Goal: Task Accomplishment & Management: Use online tool/utility

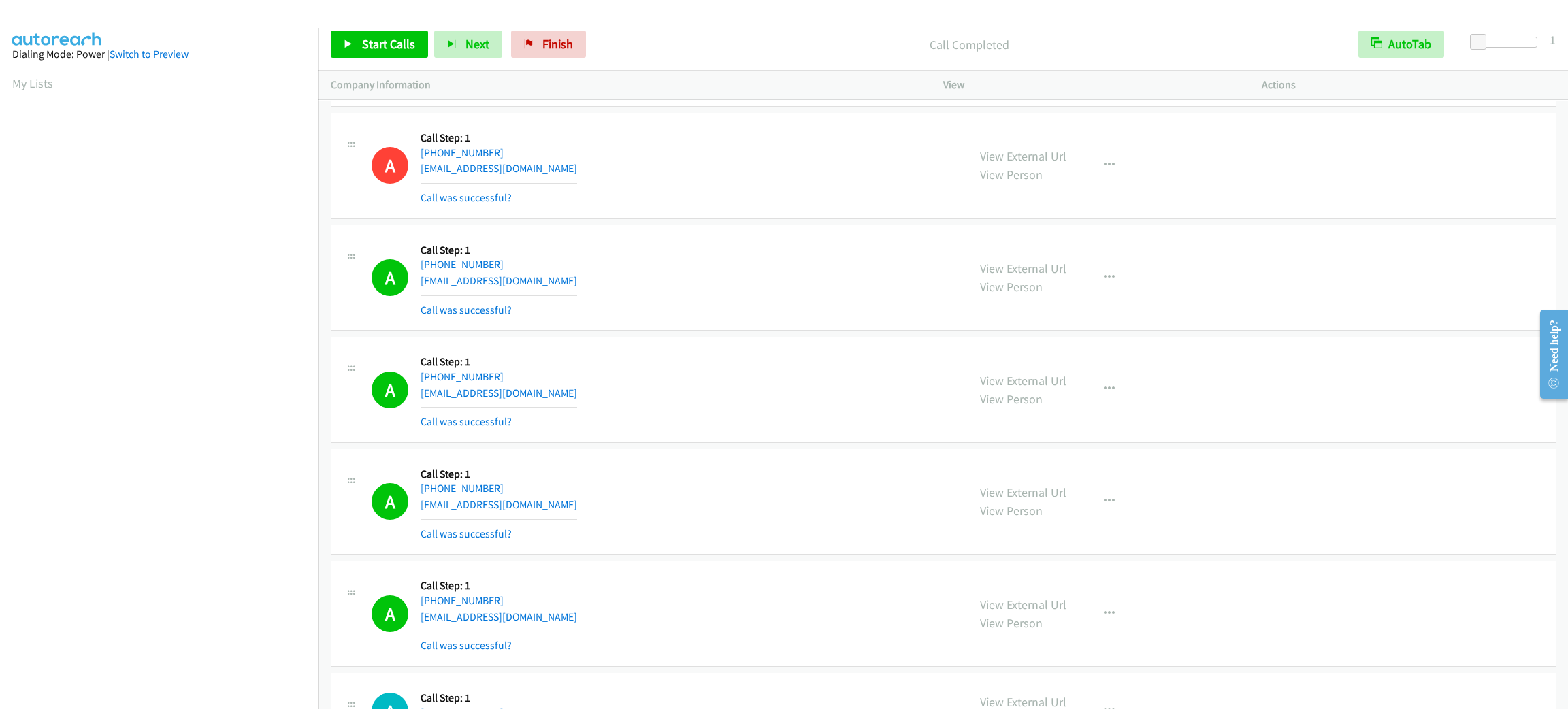
scroll to position [59, 0]
click at [408, 46] on span "Start Calls" at bounding box center [388, 44] width 53 height 16
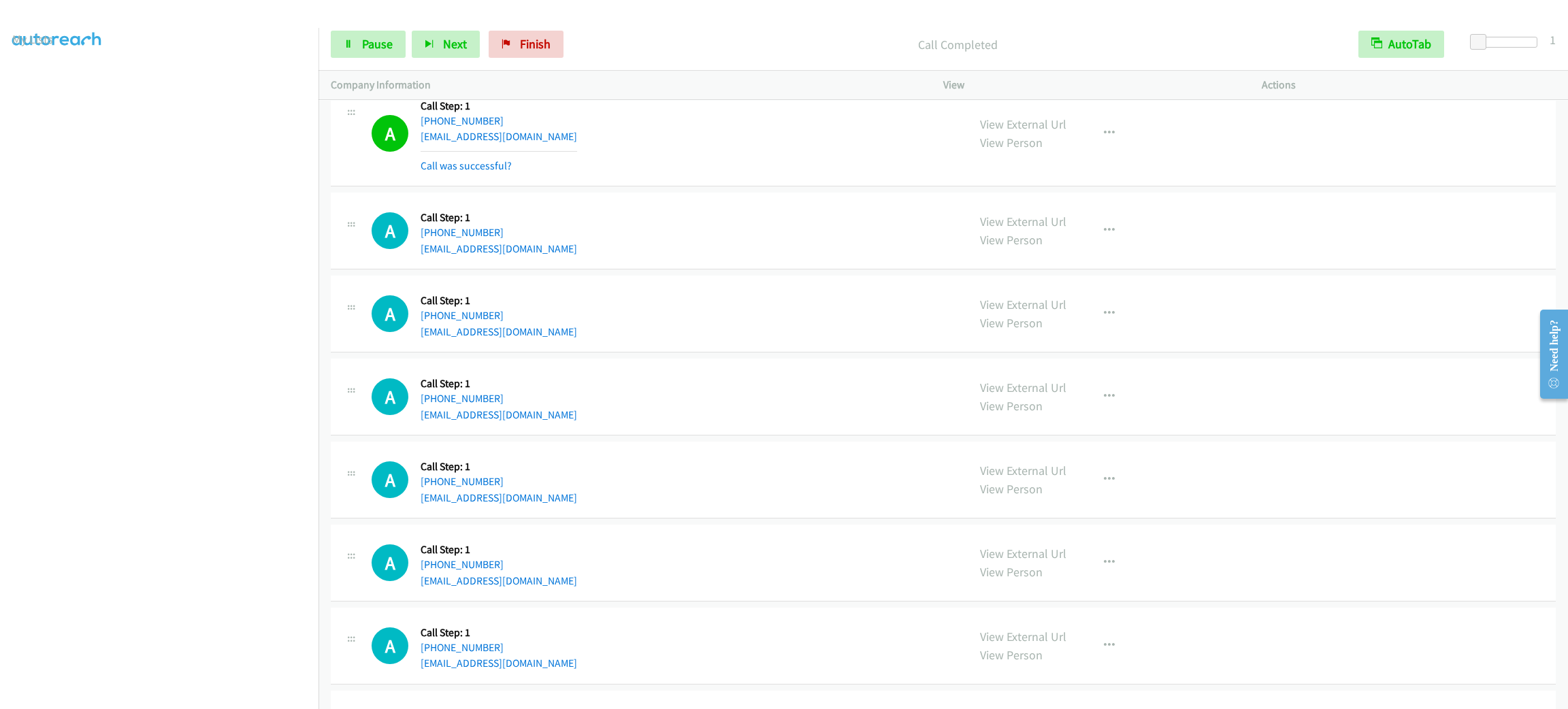
scroll to position [19857, 0]
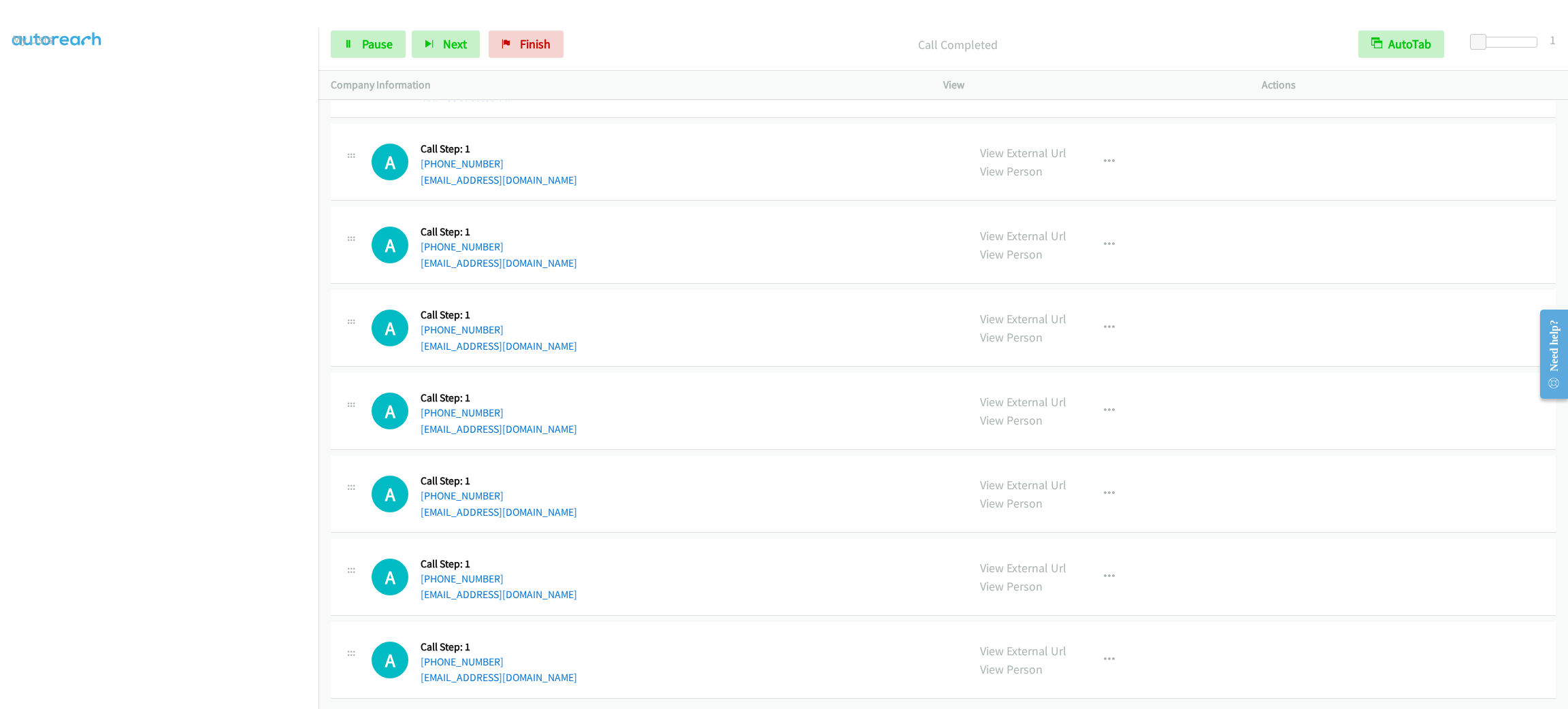
click at [383, 23] on div "Start Calls Pause Next Finish Call Completed AutoTab AutoTab 1" at bounding box center [943, 45] width 1250 height 53
click at [383, 32] on link "Pause" at bounding box center [367, 44] width 74 height 27
click at [381, 39] on span "Start Calls" at bounding box center [388, 44] width 53 height 16
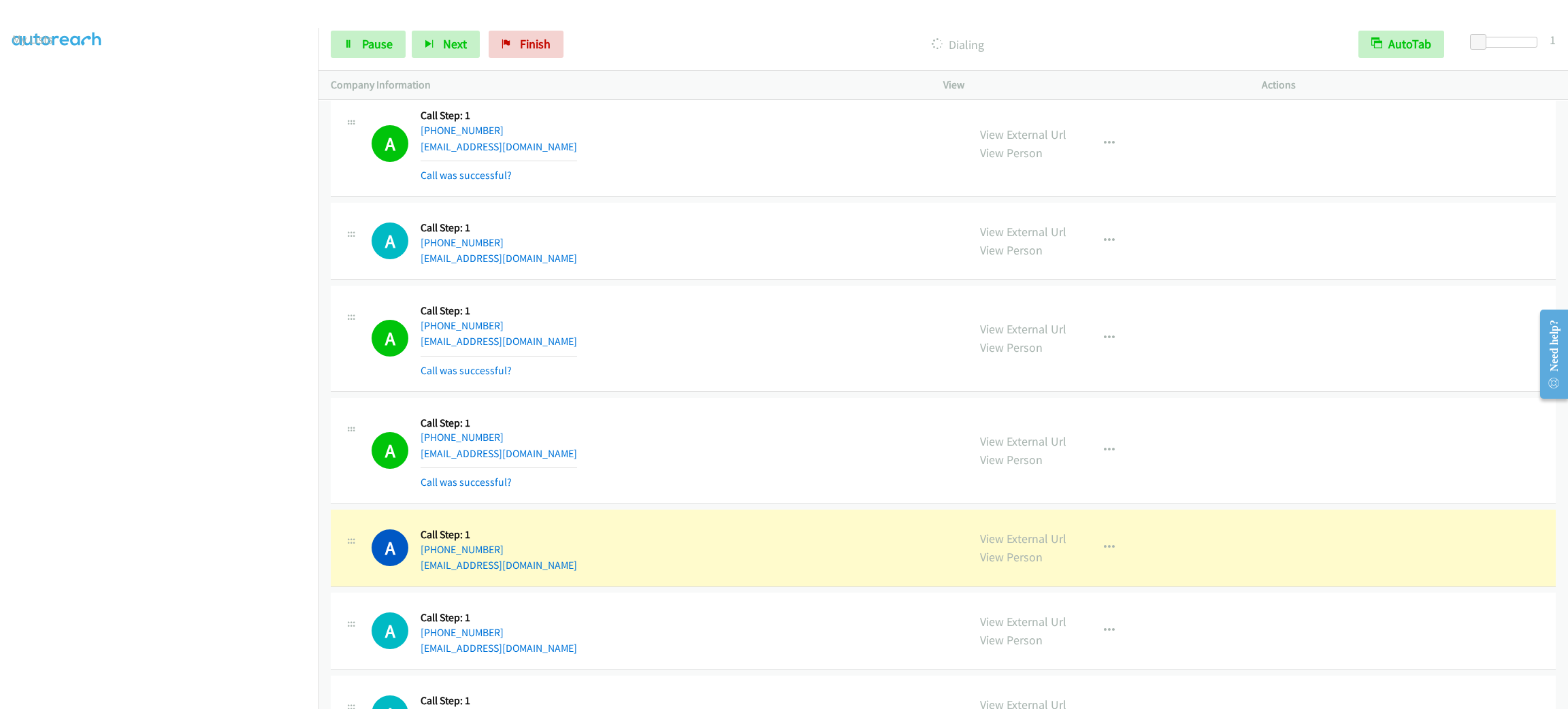
scroll to position [19975, 0]
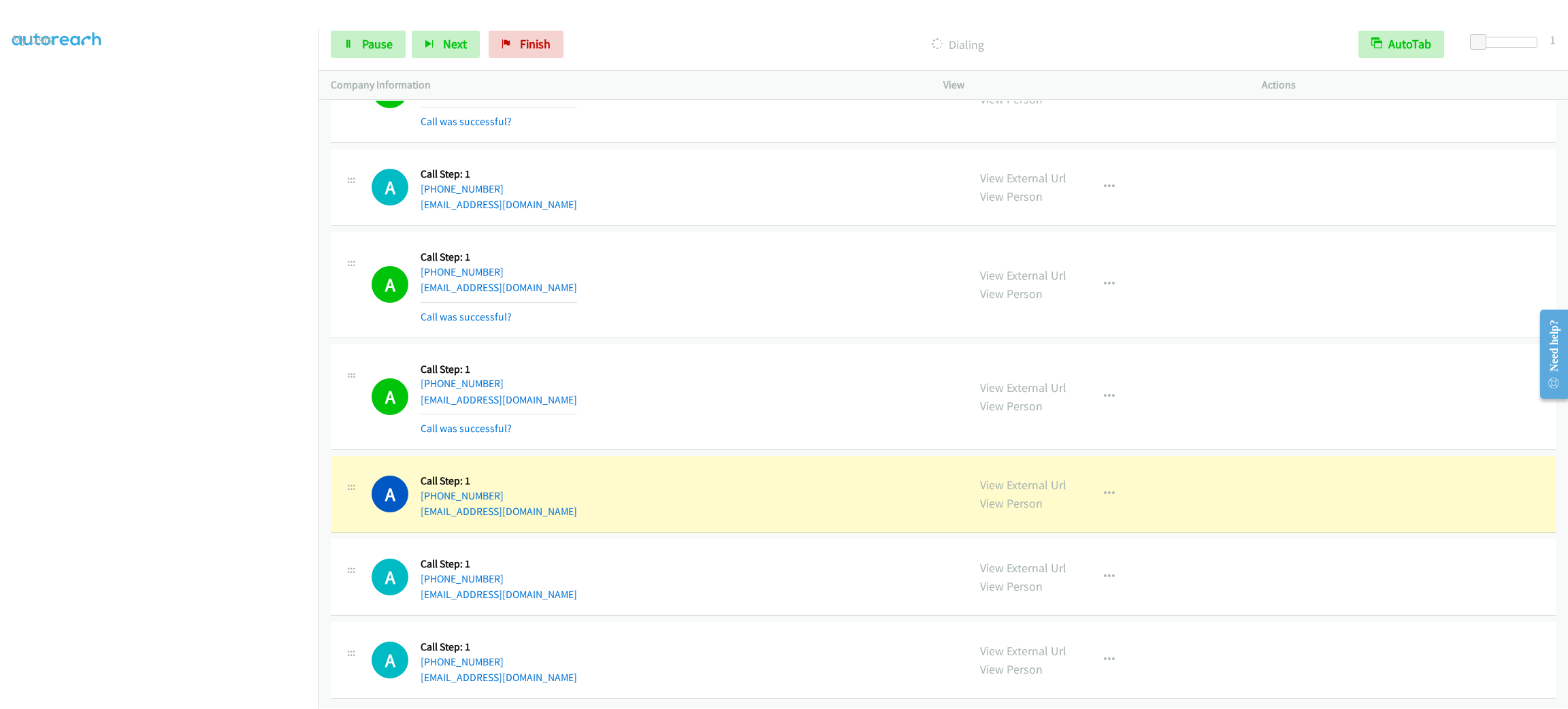
click at [733, 259] on div "A Callback Scheduled Call Step: 1 America/New_York +1 774-290-3389 personal1017…" at bounding box center [663, 285] width 584 height 81
click at [1111, 468] on div "View External Url View Person View External Url Email Schedule/Manage Callback …" at bounding box center [1132, 493] width 330 height 52
click at [1110, 468] on div "View External Url View Person View External Url Email Schedule/Manage Callback …" at bounding box center [1132, 493] width 330 height 52
click at [1105, 489] on icon "button" at bounding box center [1110, 494] width 11 height 11
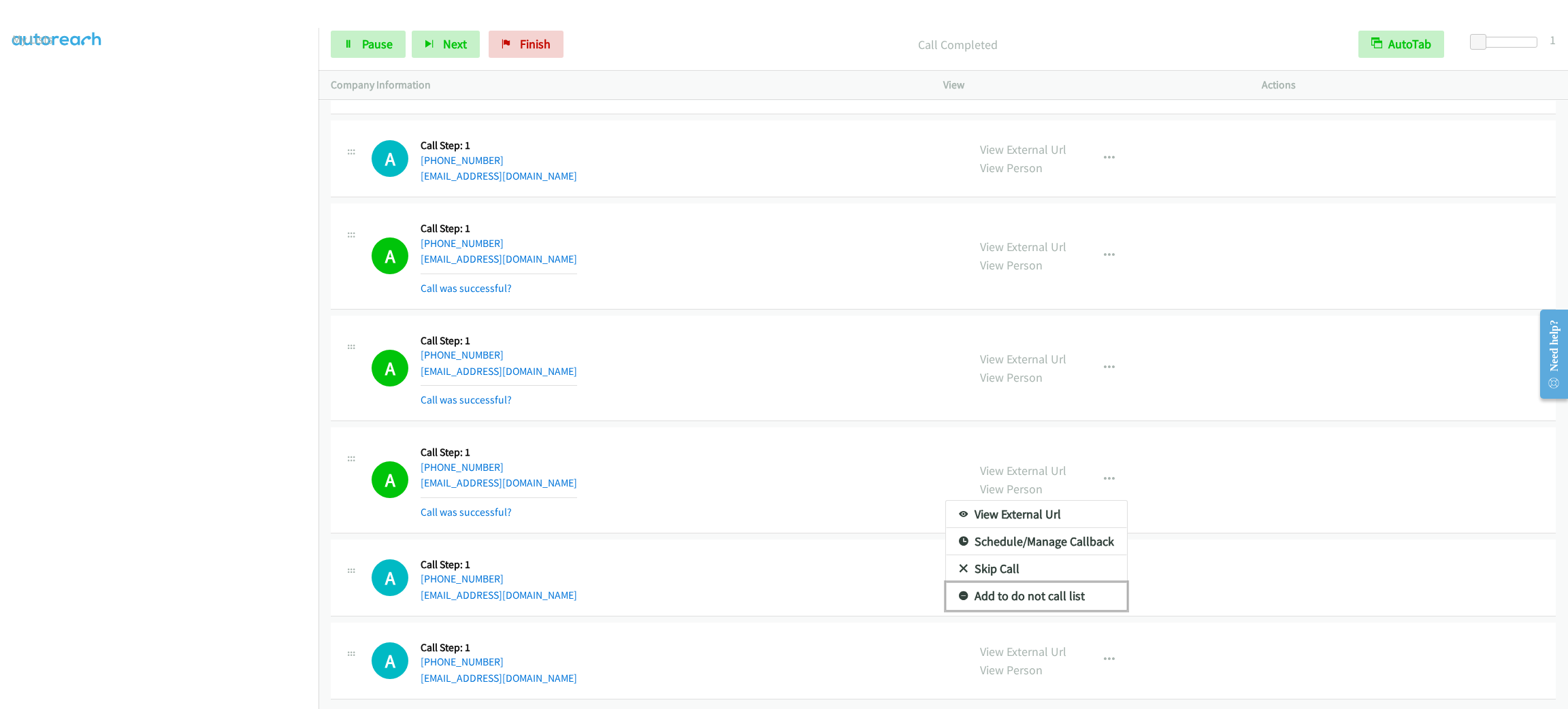
click at [1068, 604] on link "Add to do not call list" at bounding box center [1036, 596] width 181 height 27
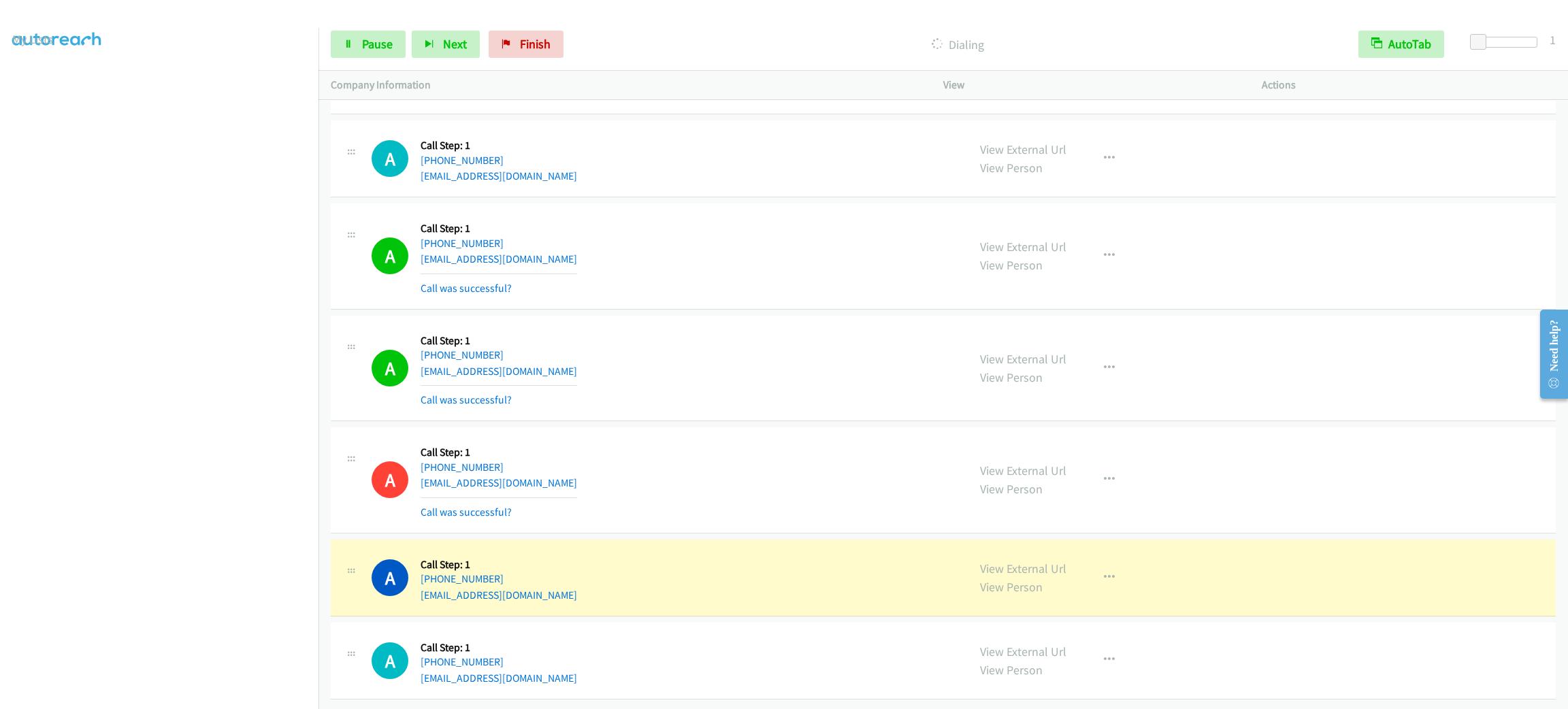
scroll to position [20004, 0]
click at [638, 425] on td "A Callback Scheduled Call Step: 1 America/Los_Angeles +1 541-556-2669 mcough75@…" at bounding box center [943, 481] width 1250 height 112
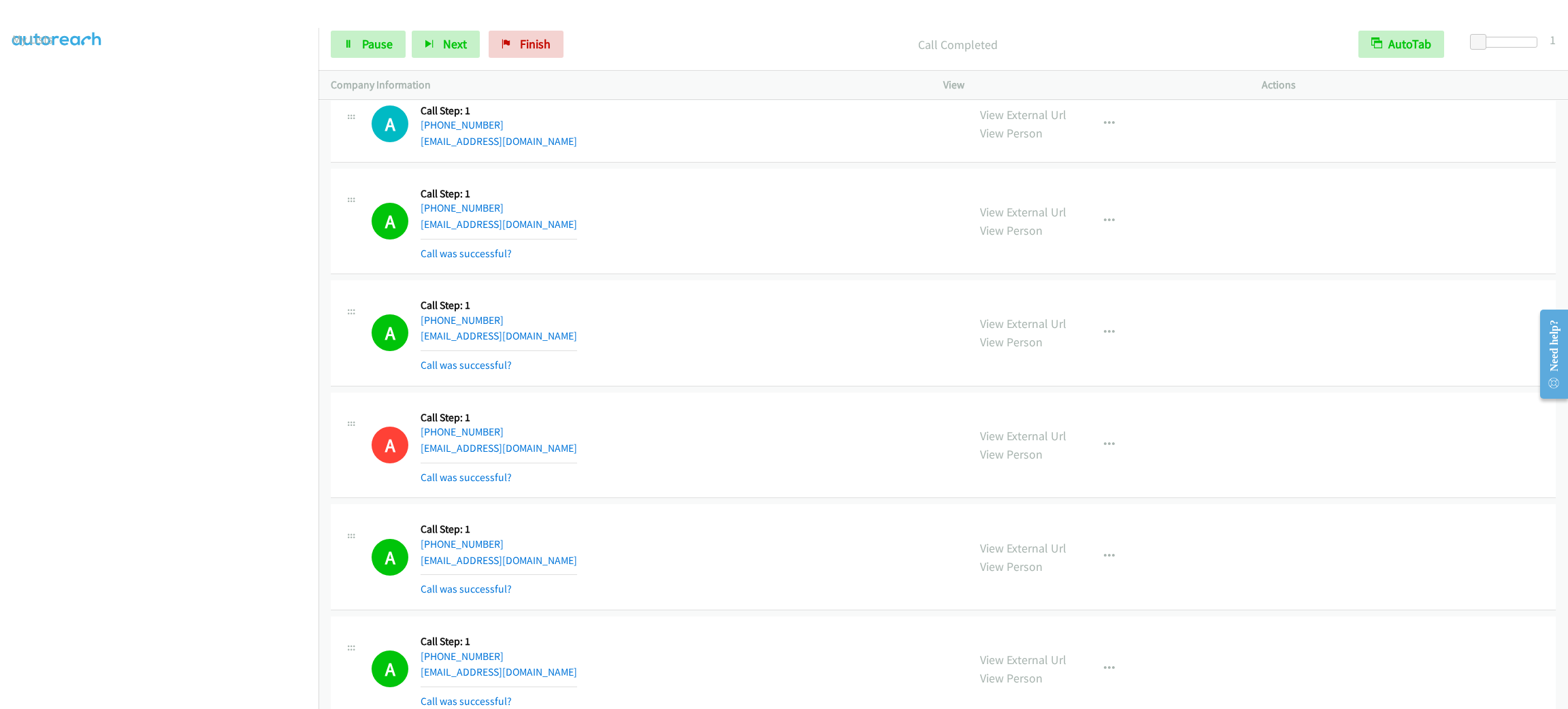
scroll to position [20033, 0]
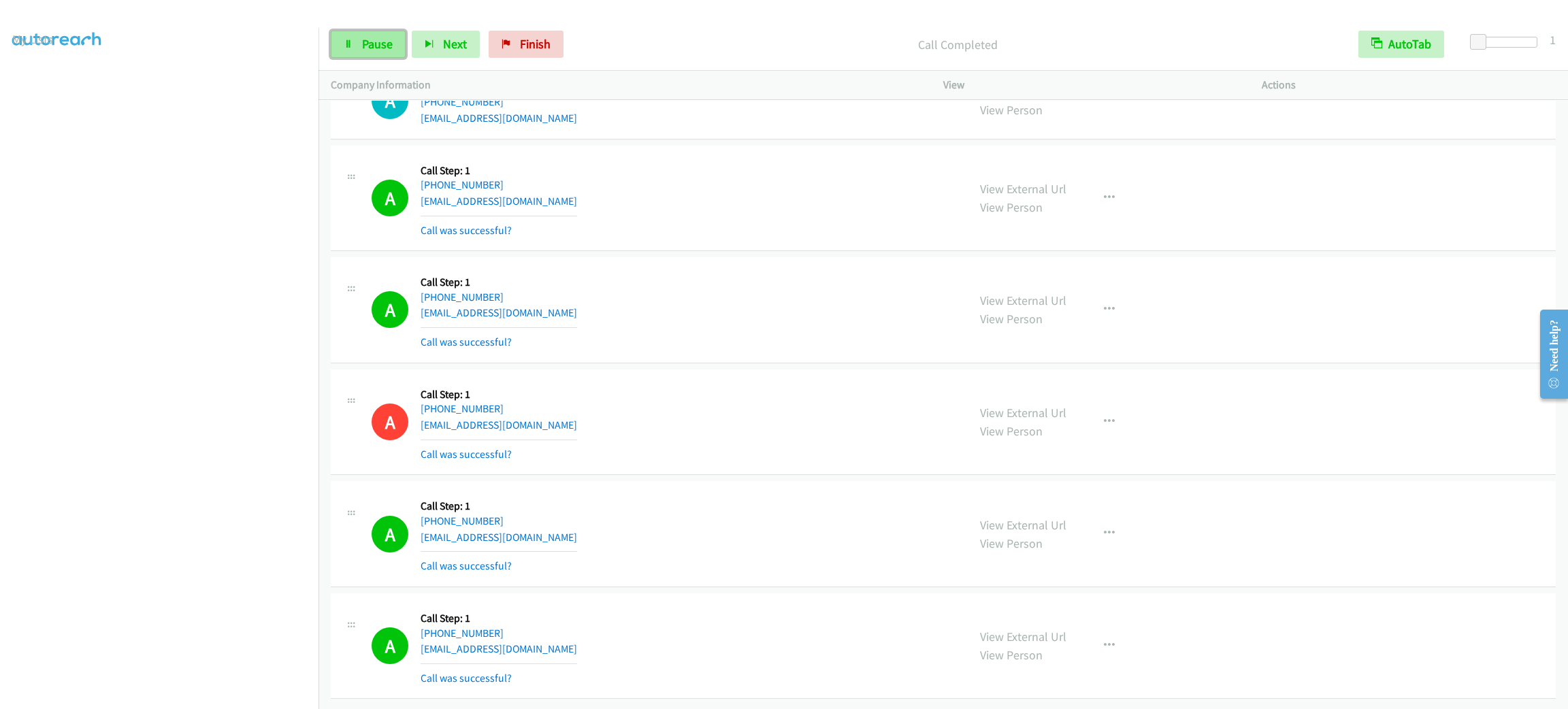
click at [356, 51] on link "Pause" at bounding box center [367, 44] width 74 height 27
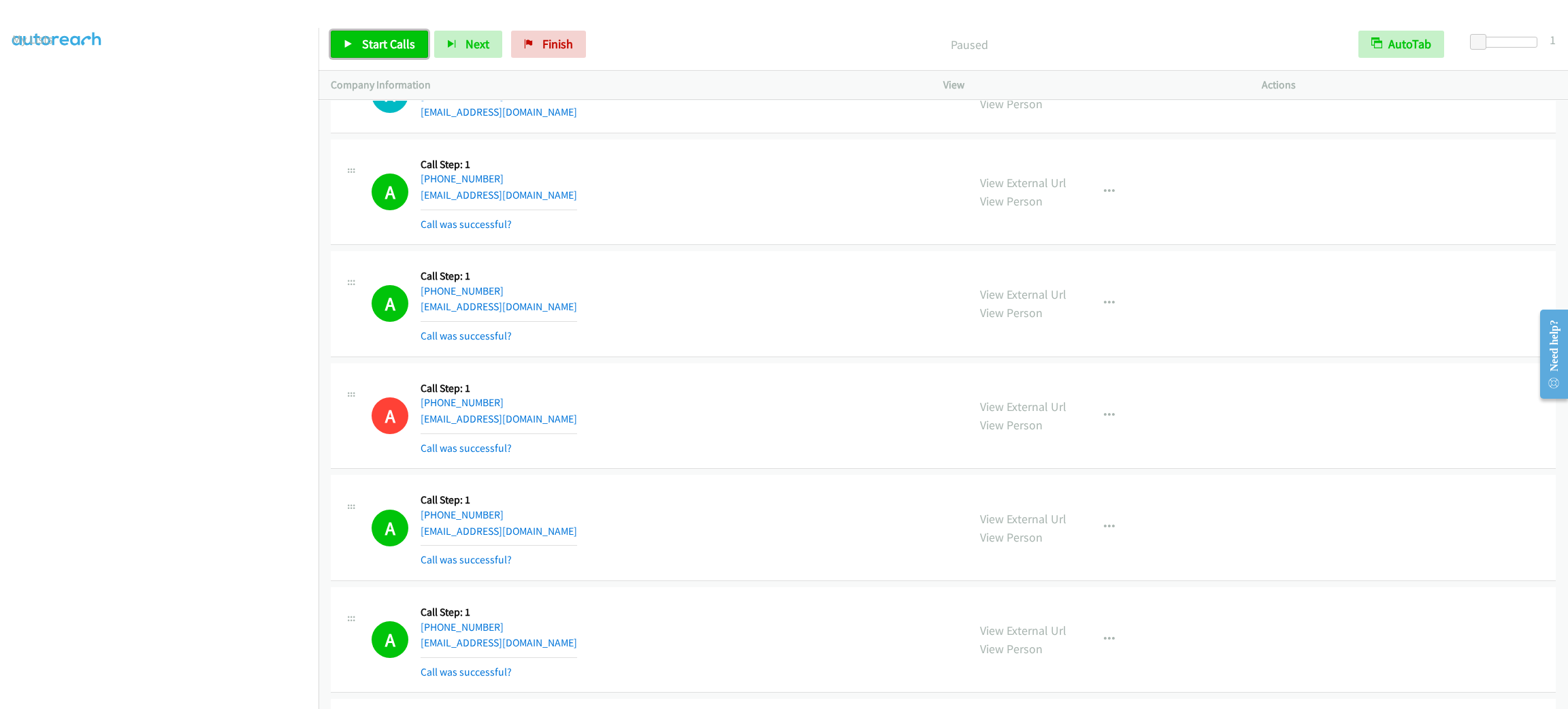
click at [394, 54] on link "Start Calls" at bounding box center [379, 44] width 97 height 27
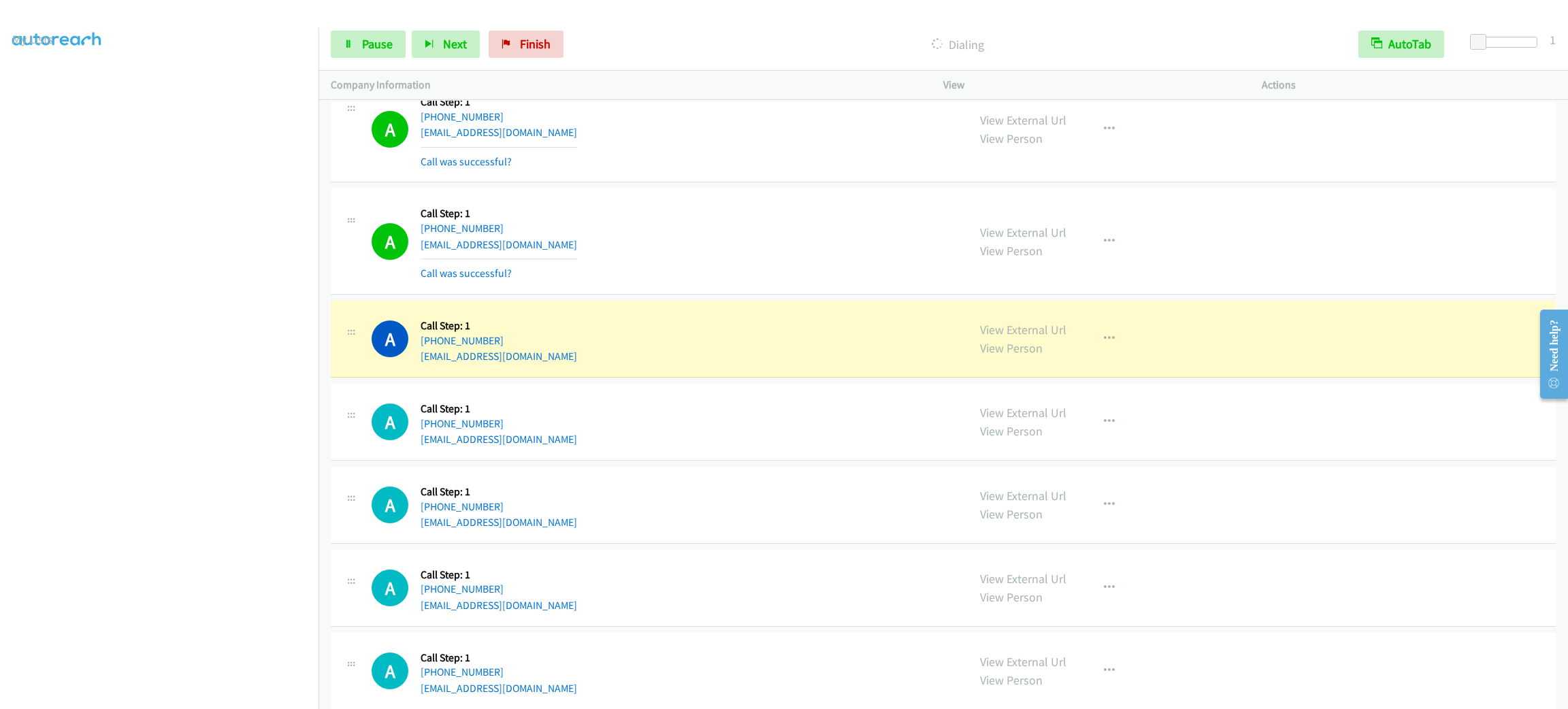
scroll to position [20748, 0]
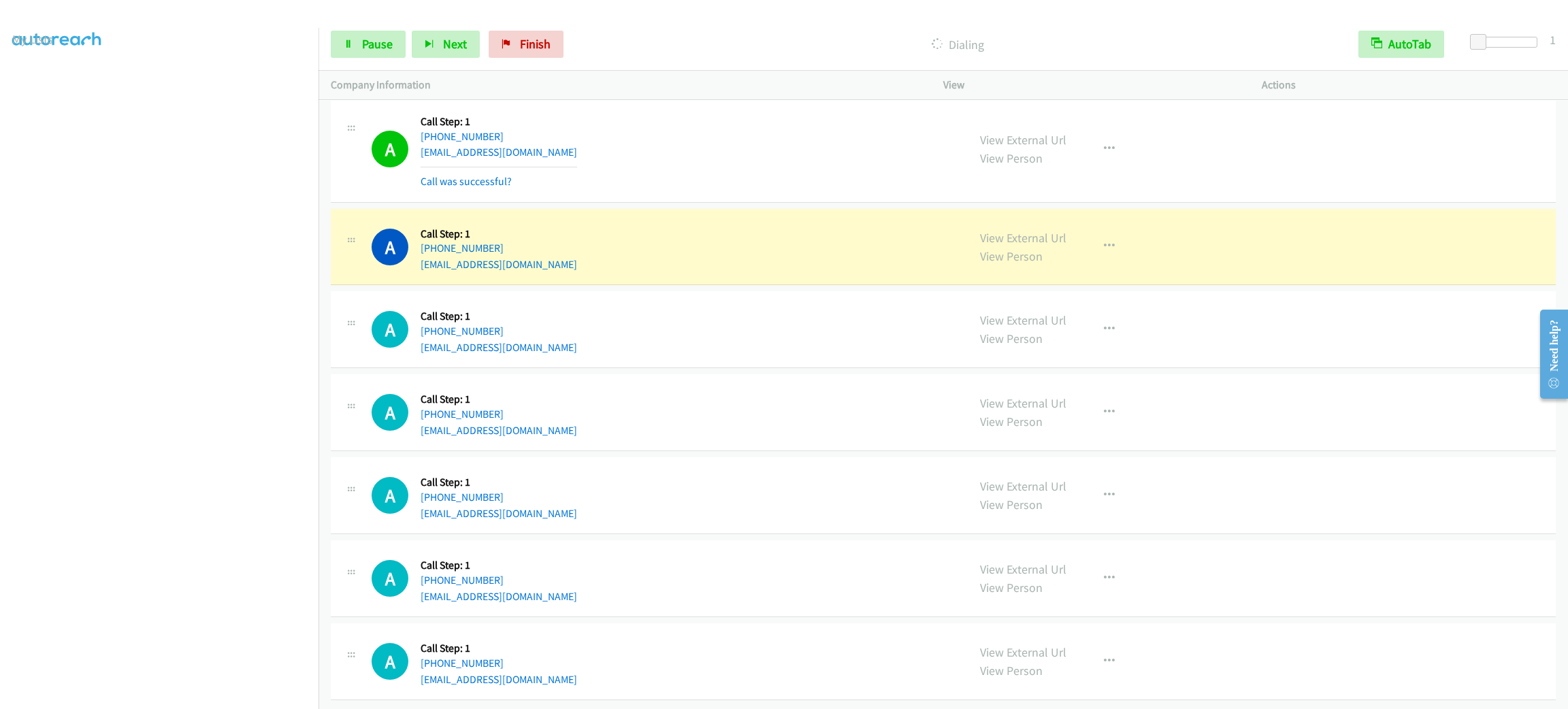
drag, startPoint x: 771, startPoint y: 188, endPoint x: 749, endPoint y: 172, distance: 27.2
click at [766, 190] on div "A Callback Scheduled Call Step: 1 America/Los_Angeles +1 805-377-9312 chrislath…" at bounding box center [663, 149] width 584 height 81
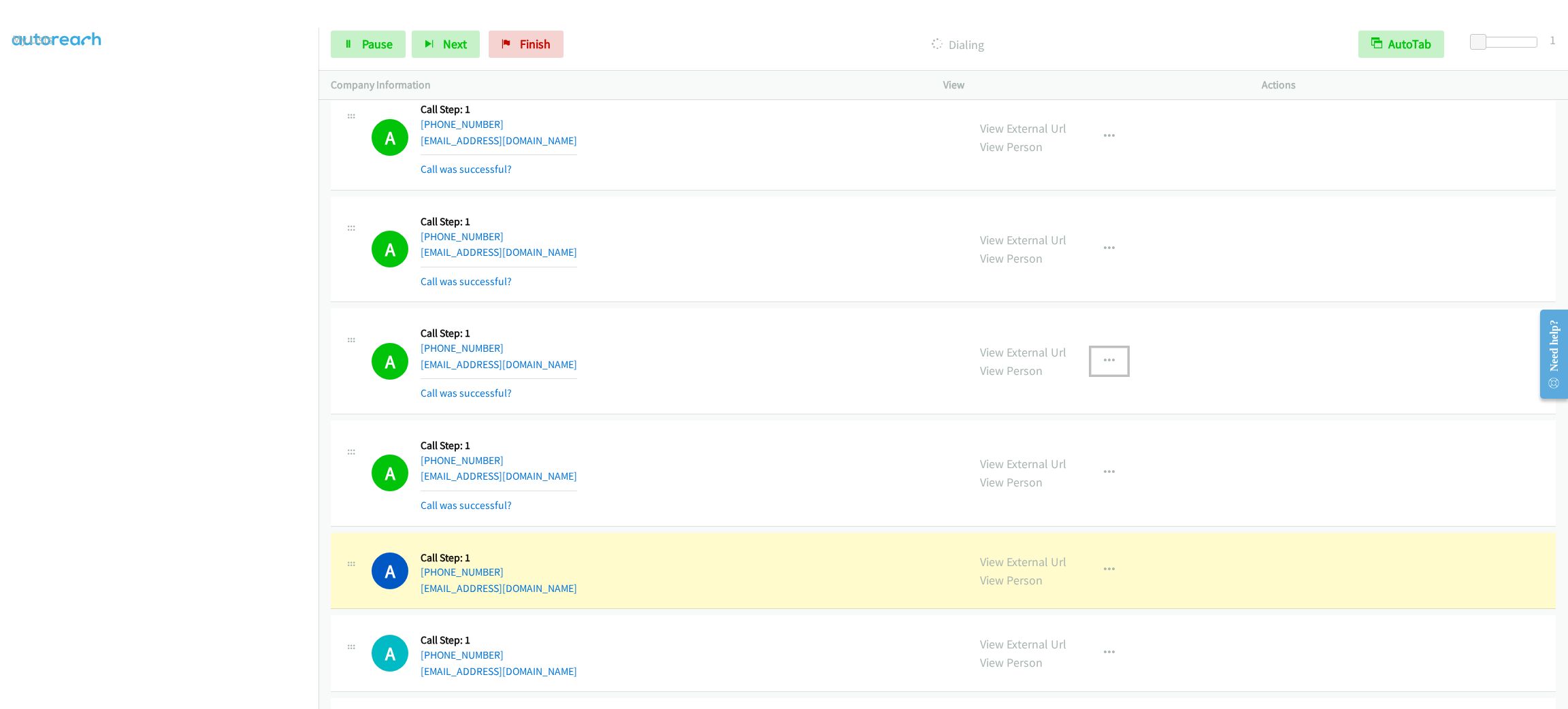
click at [1104, 367] on icon "button" at bounding box center [1110, 361] width 11 height 11
click at [1071, 492] on link "Add to do not call list" at bounding box center [1036, 478] width 181 height 27
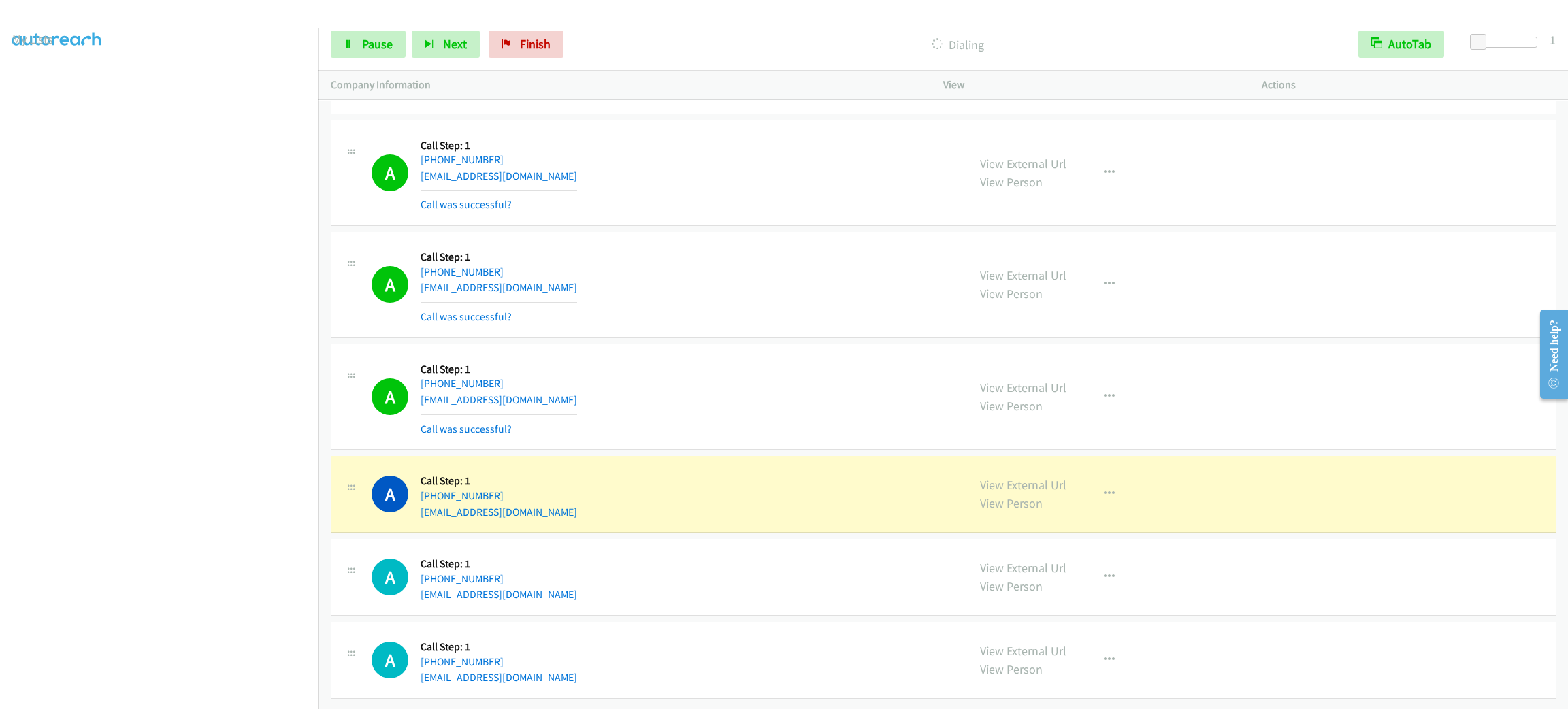
scroll to position [20901, 0]
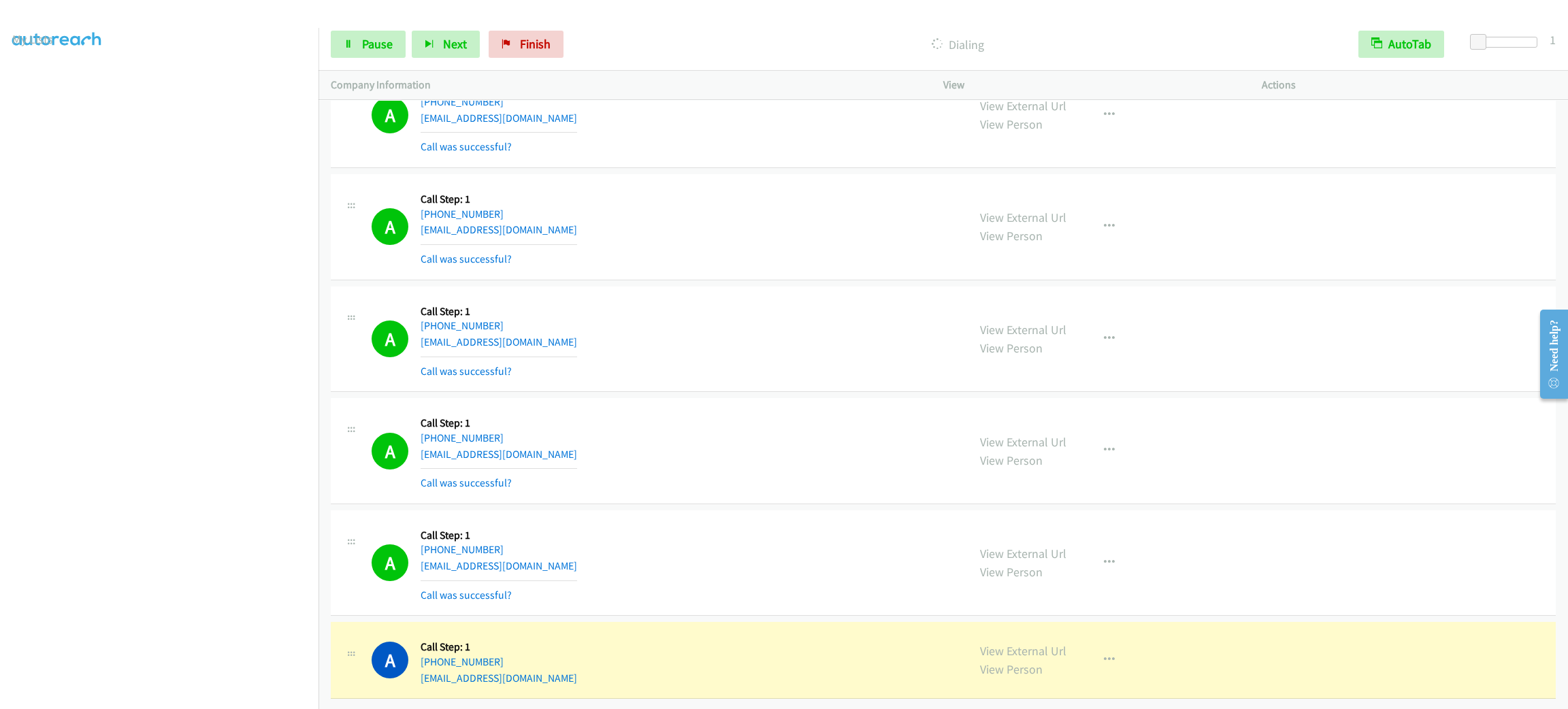
click at [185, 701] on aside "Dialing Mode: Power | Switch to Preview My Lists" at bounding box center [159, 360] width 318 height 754
click at [1025, 643] on link "View External Url" at bounding box center [1023, 651] width 87 height 16
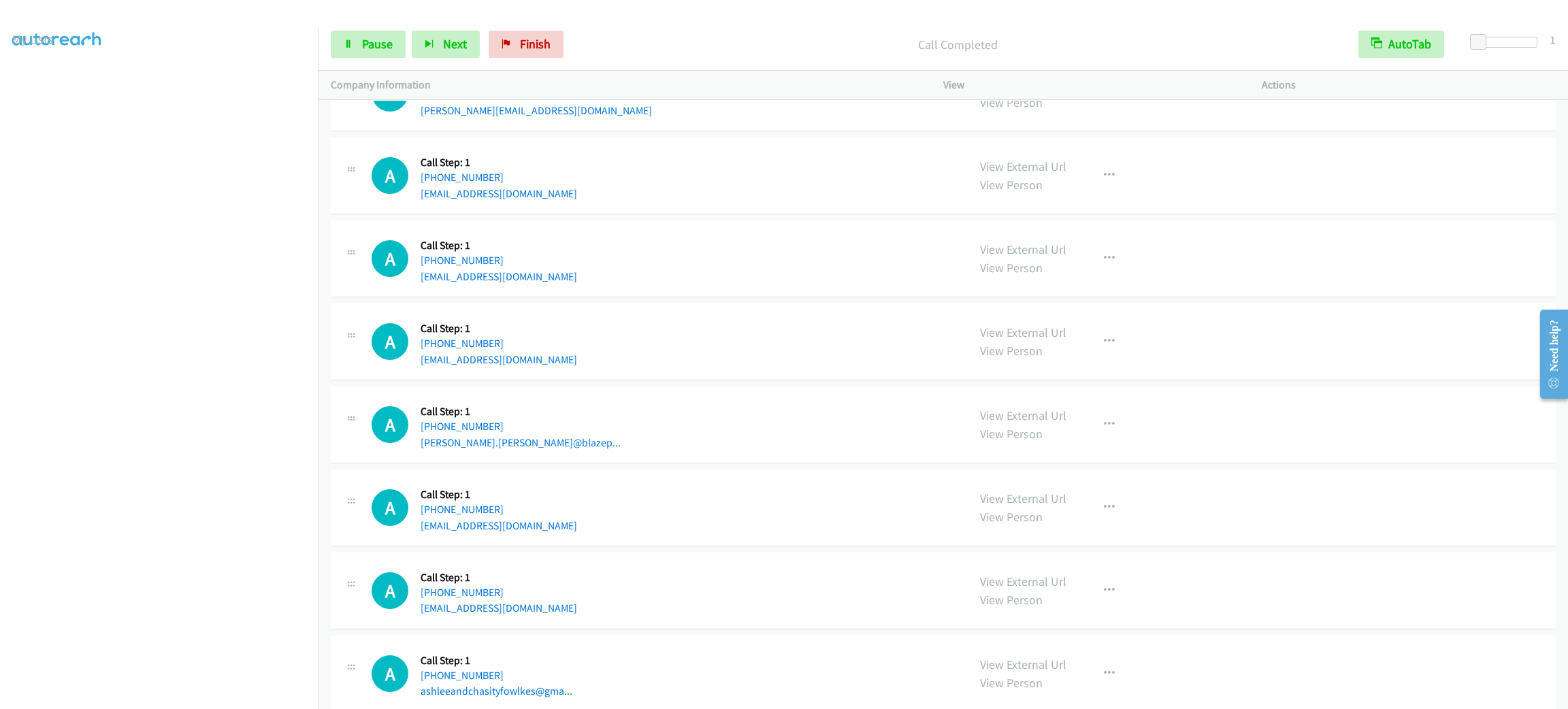
scroll to position [21398, 0]
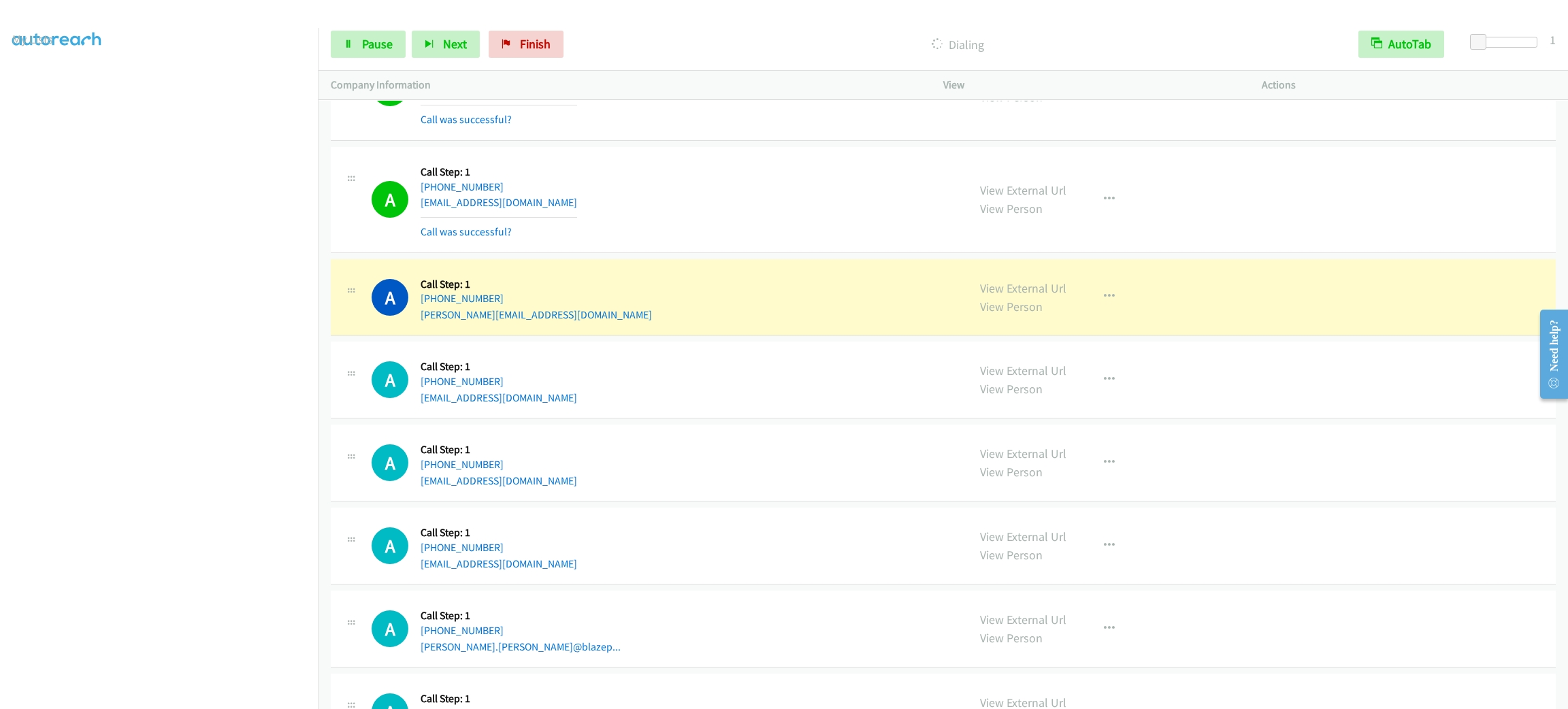
click at [681, 571] on div "A Callback Scheduled Call Step: 1 America/Chicago +1 225-279-1865 sundownsrich@…" at bounding box center [663, 545] width 584 height 52
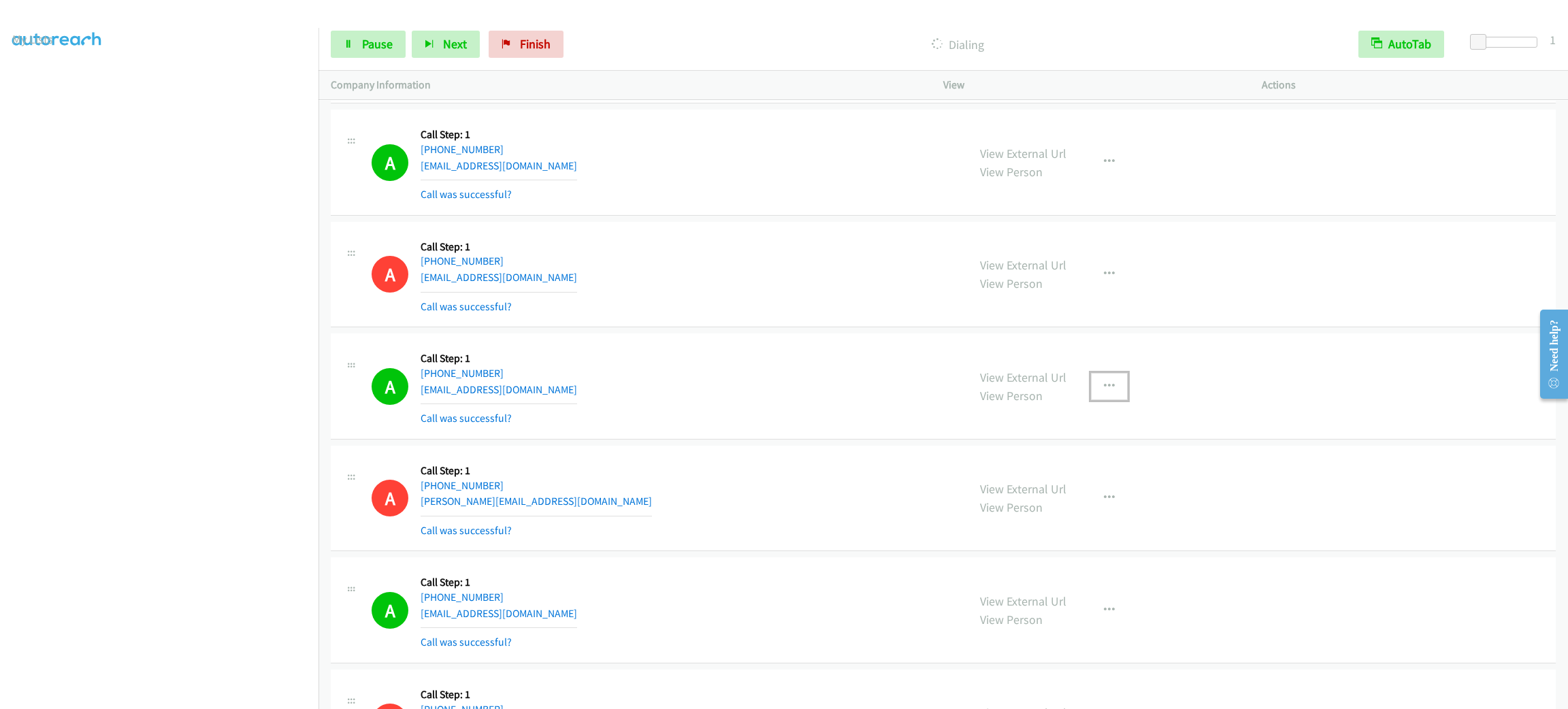
click at [1091, 401] on button "button" at bounding box center [1110, 386] width 37 height 27
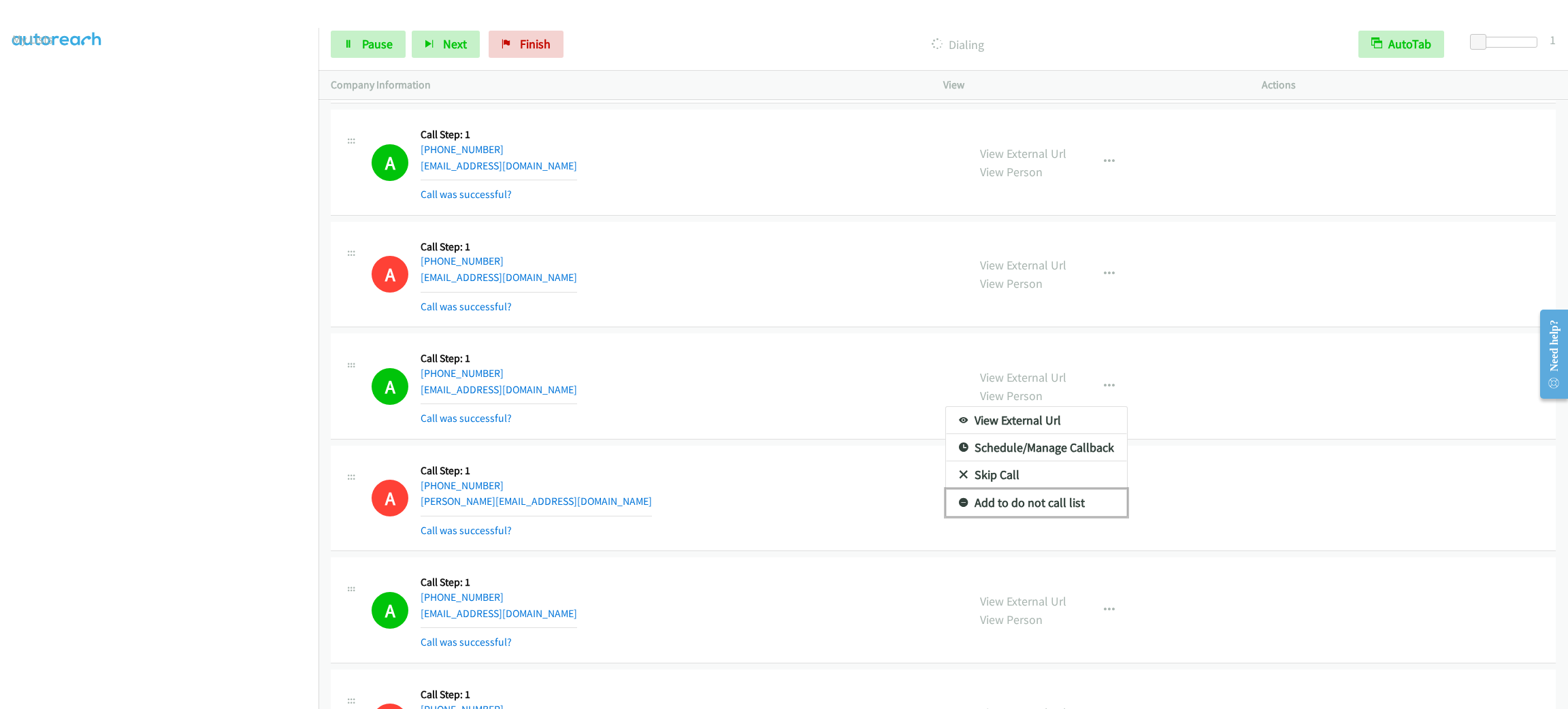
click at [1062, 516] on link "Add to do not call list" at bounding box center [1036, 502] width 181 height 27
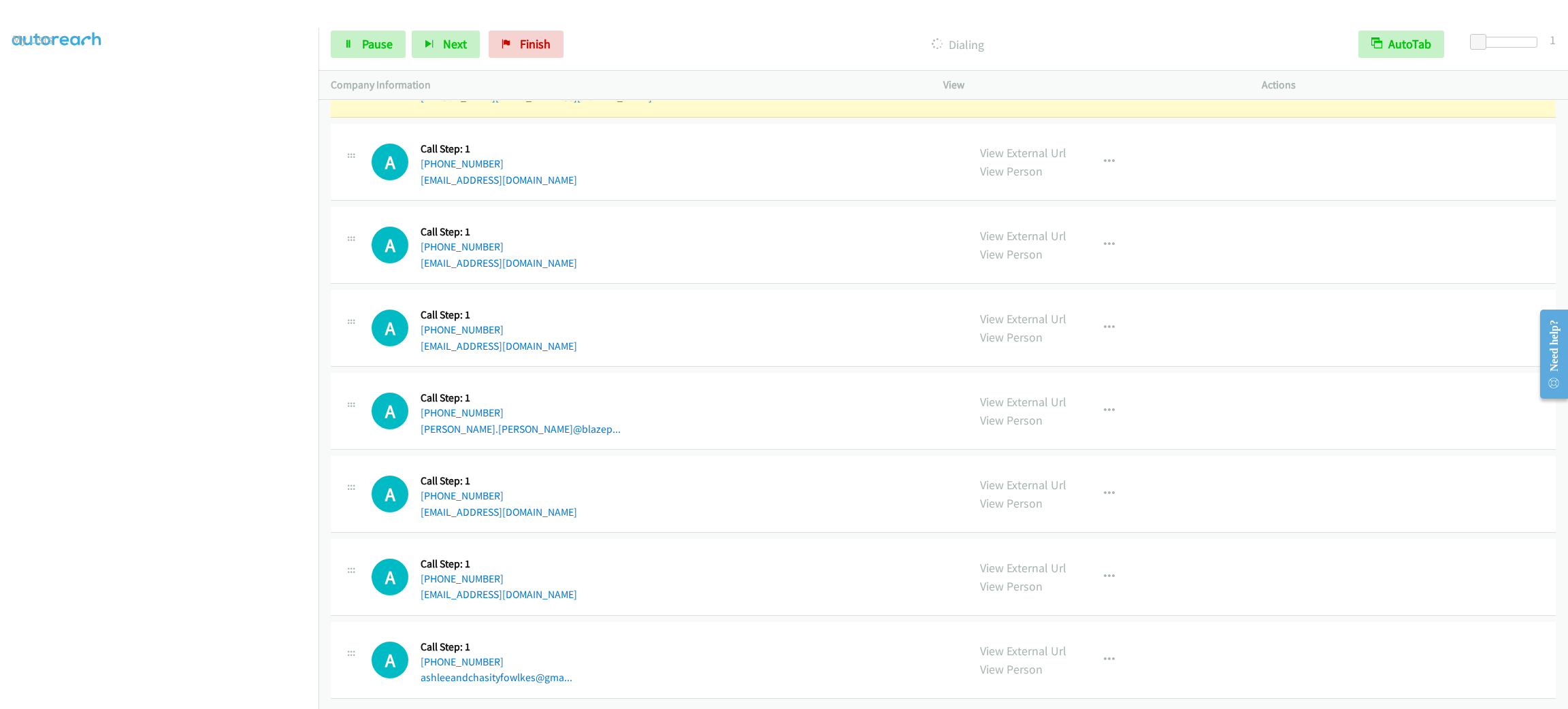
scroll to position [21479, 0]
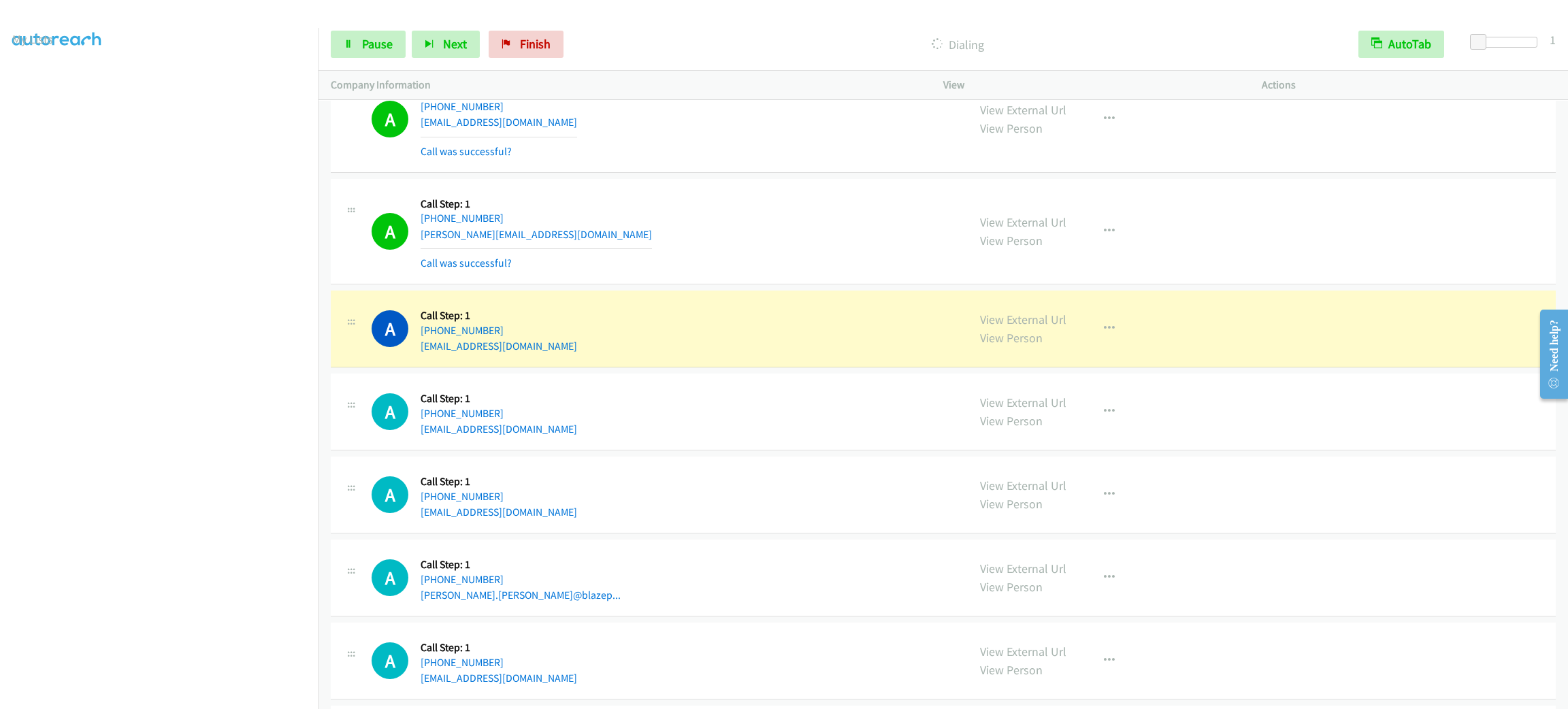
click at [170, 694] on section at bounding box center [159, 386] width 294 height 651
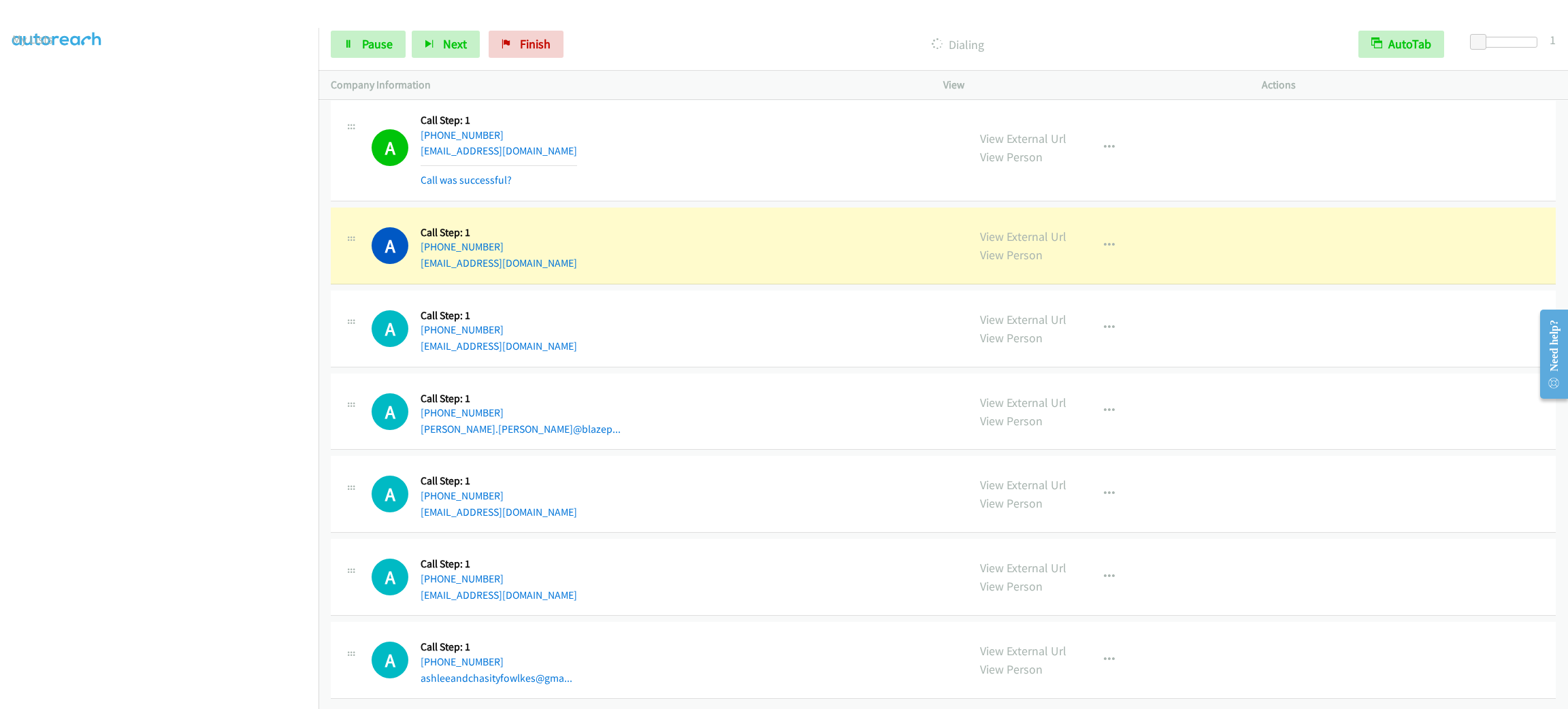
scroll to position [21741, 0]
click at [392, 57] on link "Pause" at bounding box center [367, 44] width 74 height 27
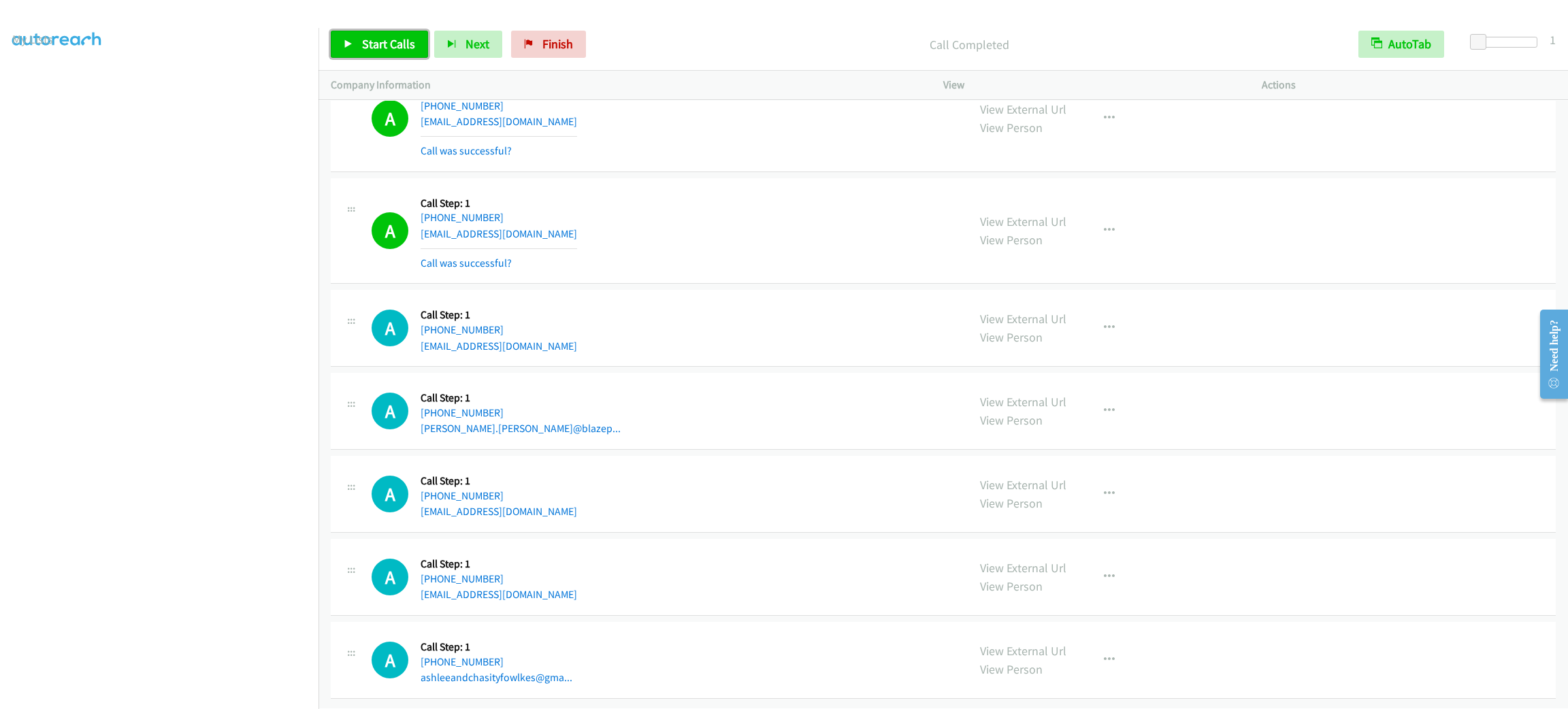
click at [364, 42] on span "Start Calls" at bounding box center [388, 44] width 53 height 16
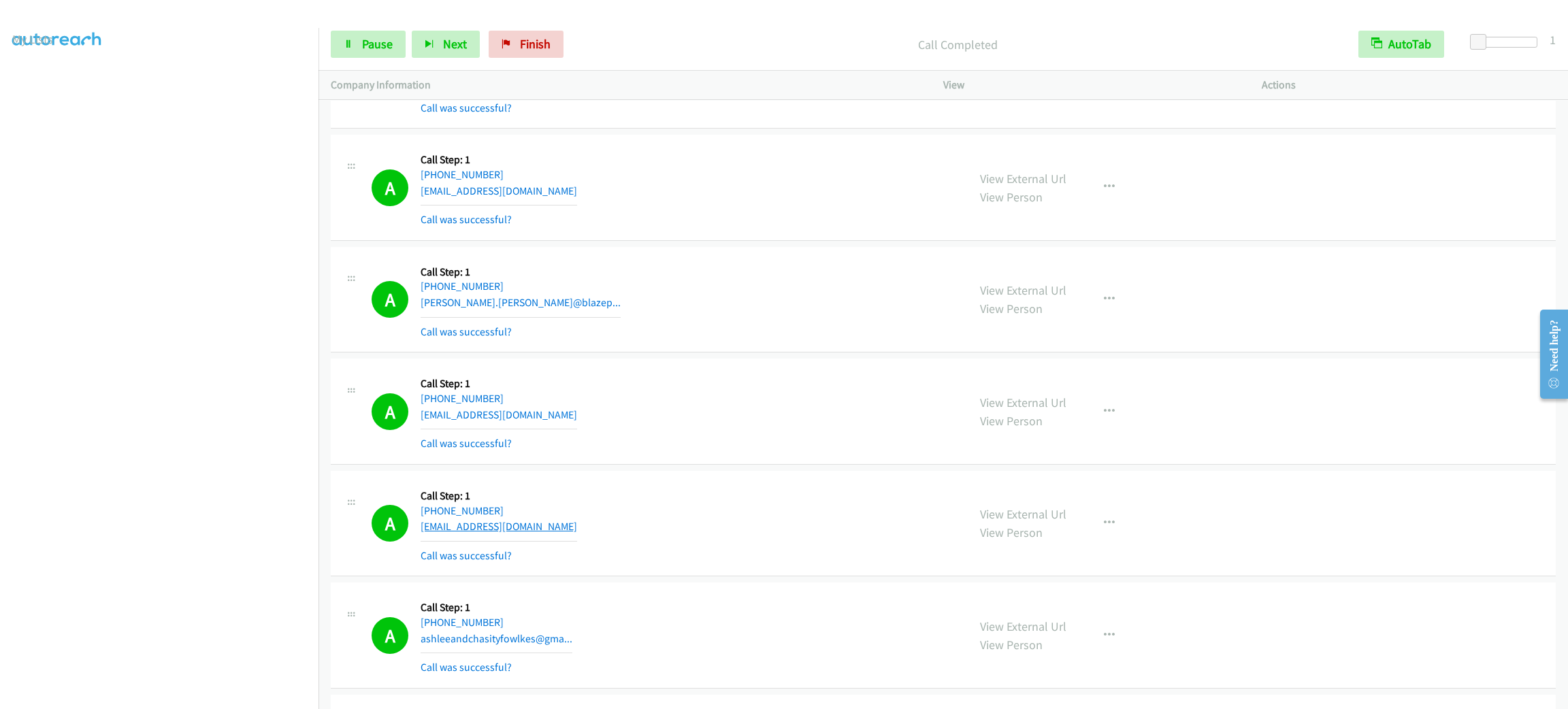
scroll to position [22165, 0]
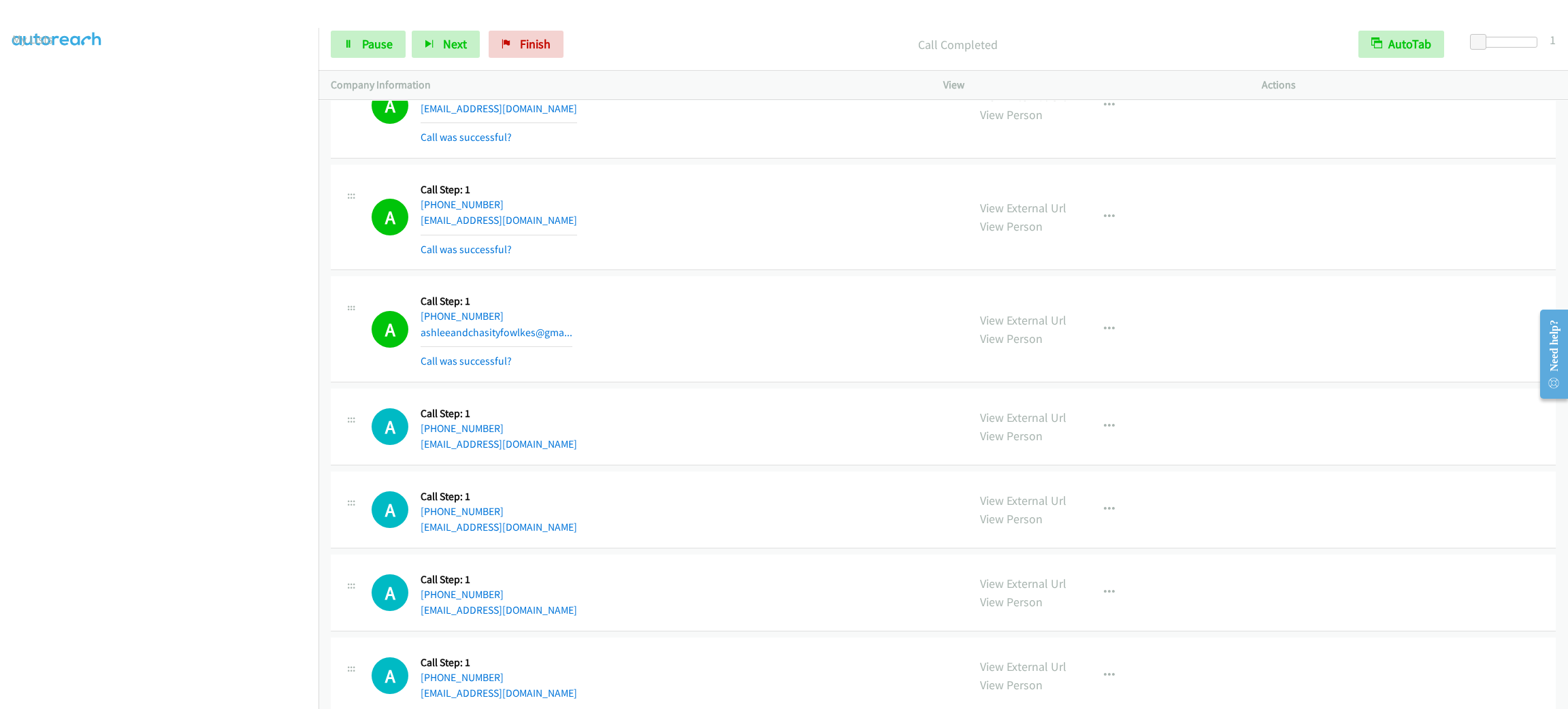
click at [365, 66] on div "Start Calls Pause Next Finish Call Completed AutoTab AutoTab 1" at bounding box center [943, 45] width 1250 height 53
click at [367, 52] on link "Pause" at bounding box center [367, 44] width 74 height 27
click at [369, 39] on span "Start Calls" at bounding box center [388, 44] width 53 height 16
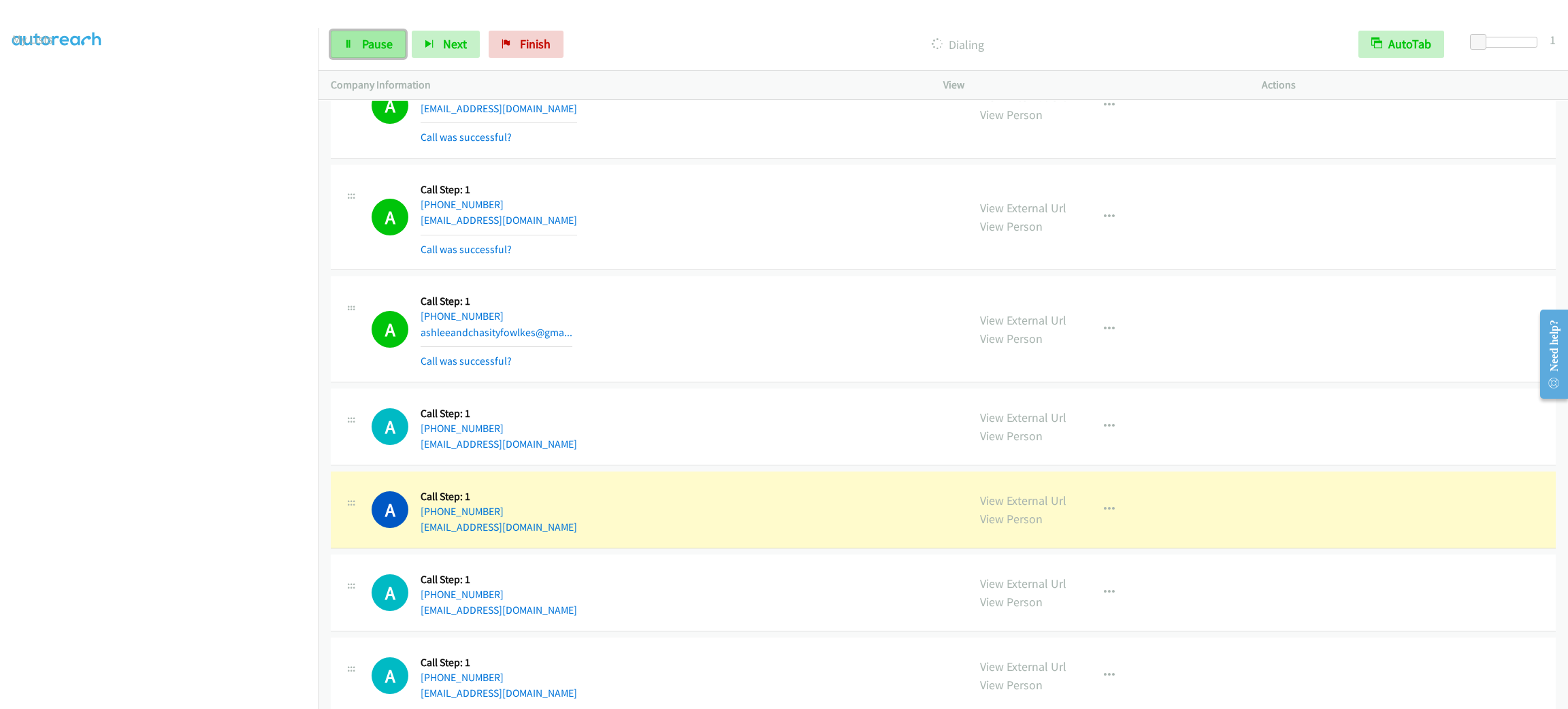
click at [336, 47] on link "Pause" at bounding box center [367, 44] width 74 height 27
drag, startPoint x: 1089, startPoint y: 565, endPoint x: 1102, endPoint y: 566, distance: 13.0
click at [1091, 523] on button "button" at bounding box center [1110, 509] width 37 height 27
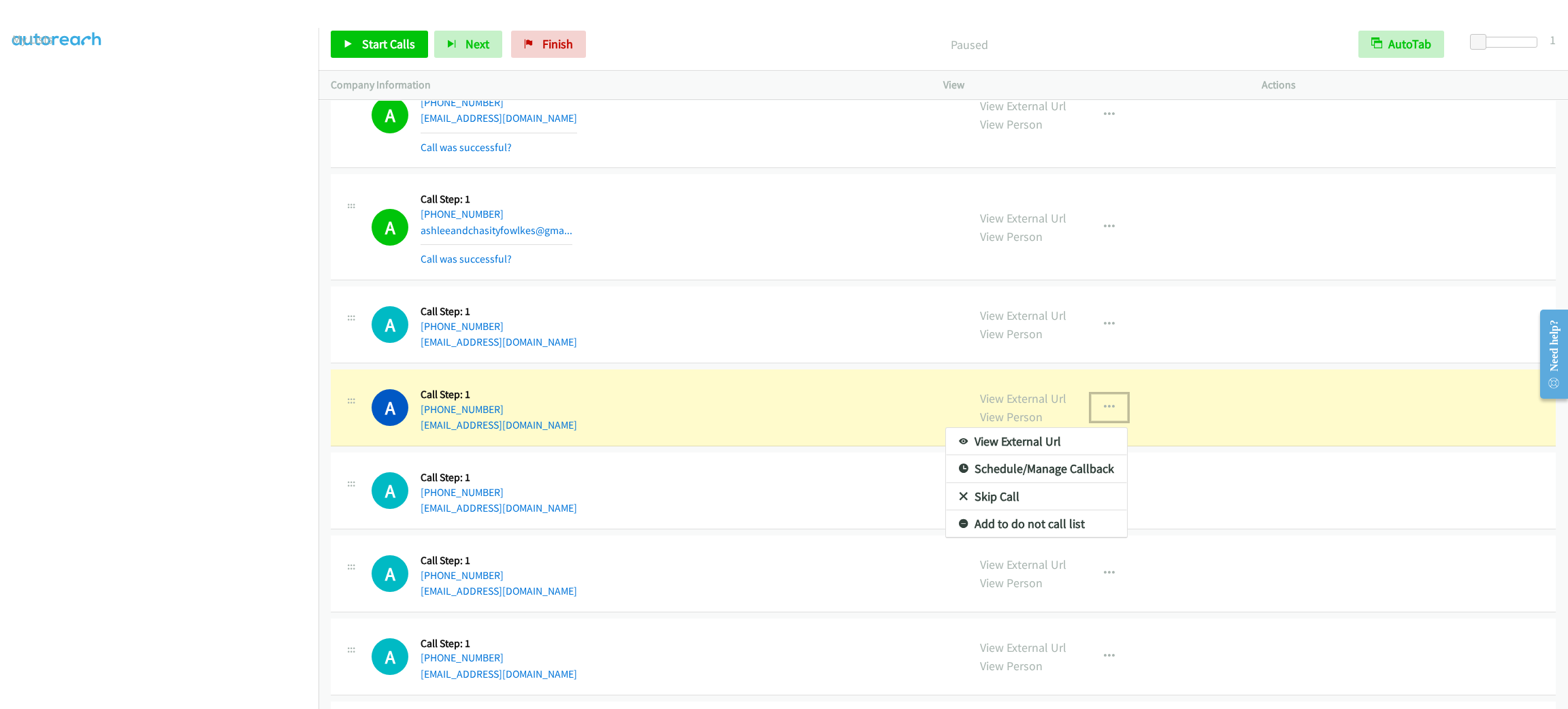
scroll to position [22369, 0]
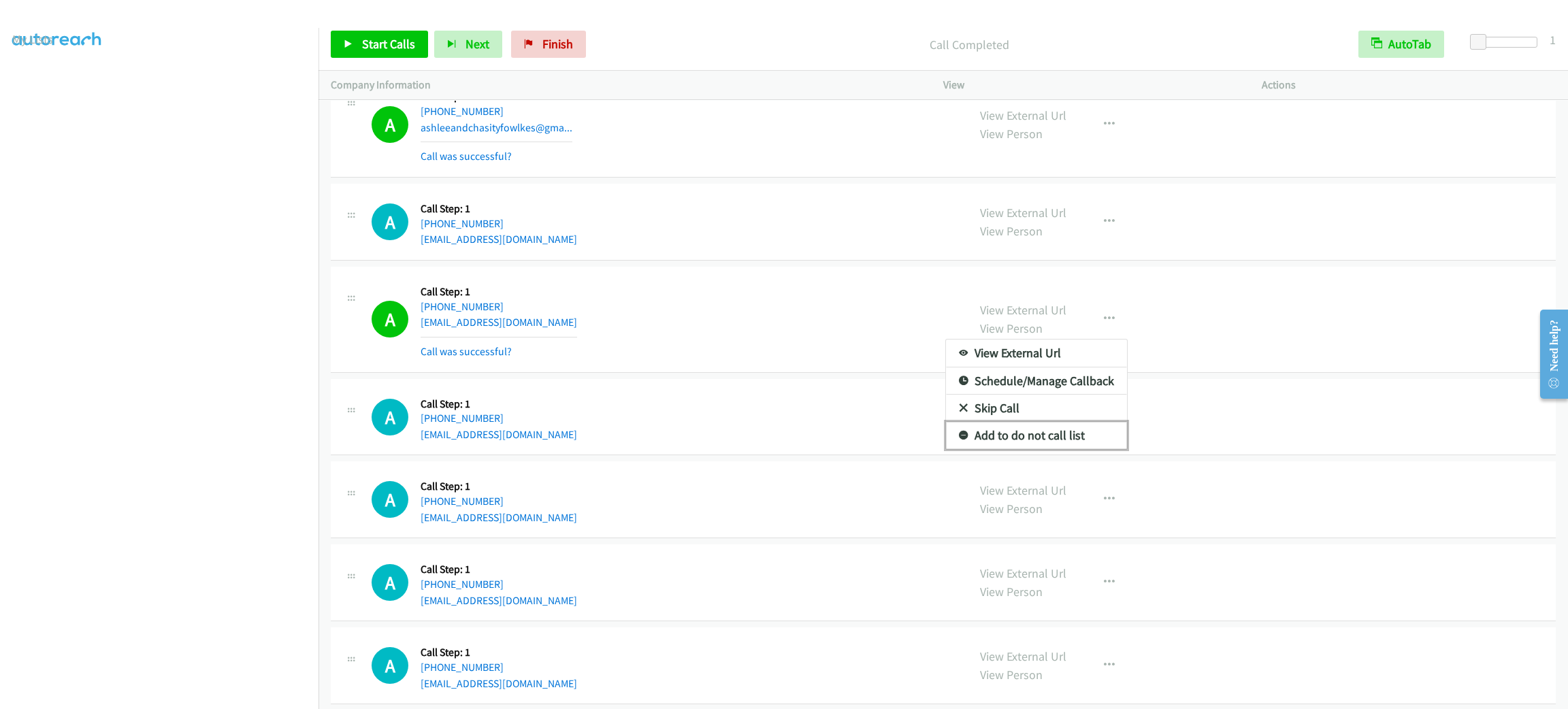
click at [1057, 450] on link "Add to do not call list" at bounding box center [1036, 435] width 181 height 27
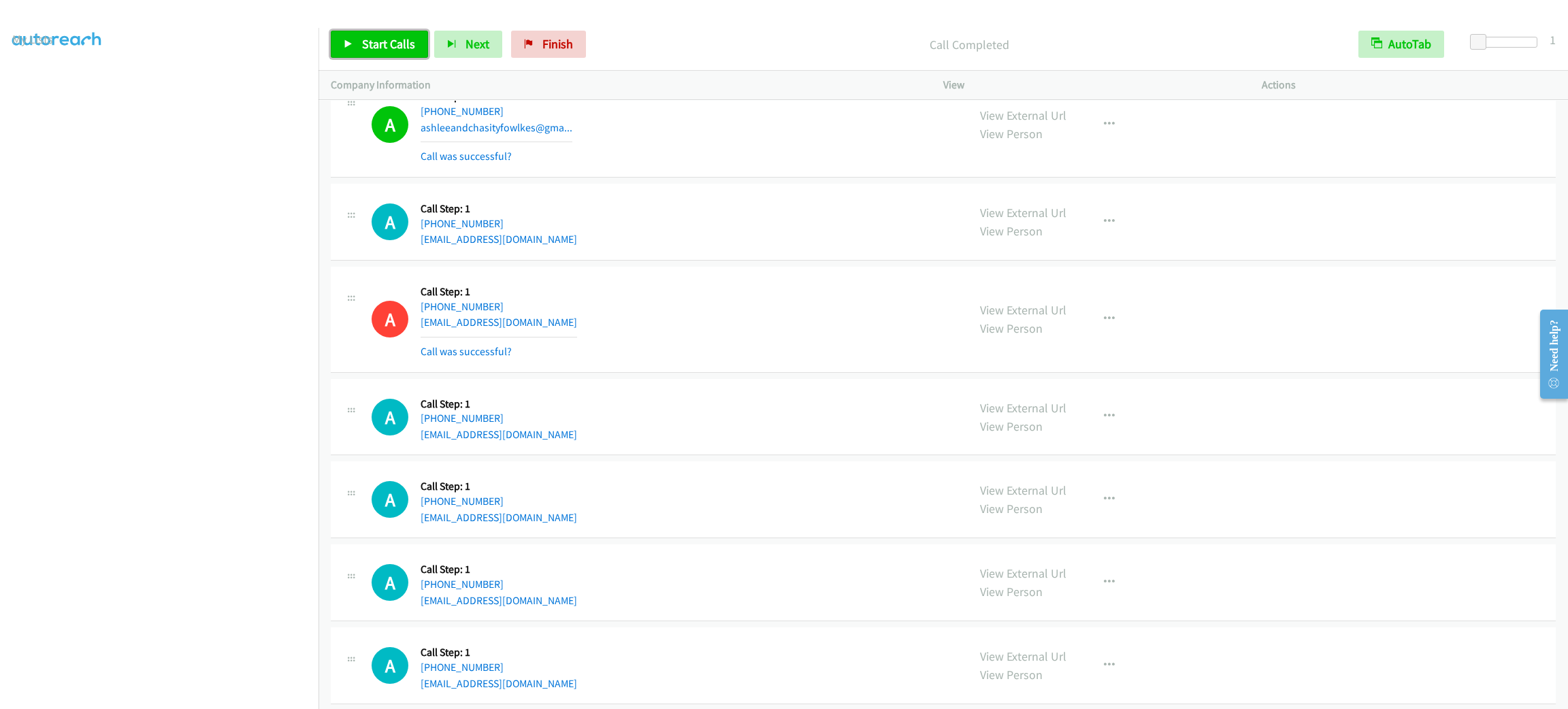
click at [402, 41] on span "Start Calls" at bounding box center [388, 44] width 53 height 16
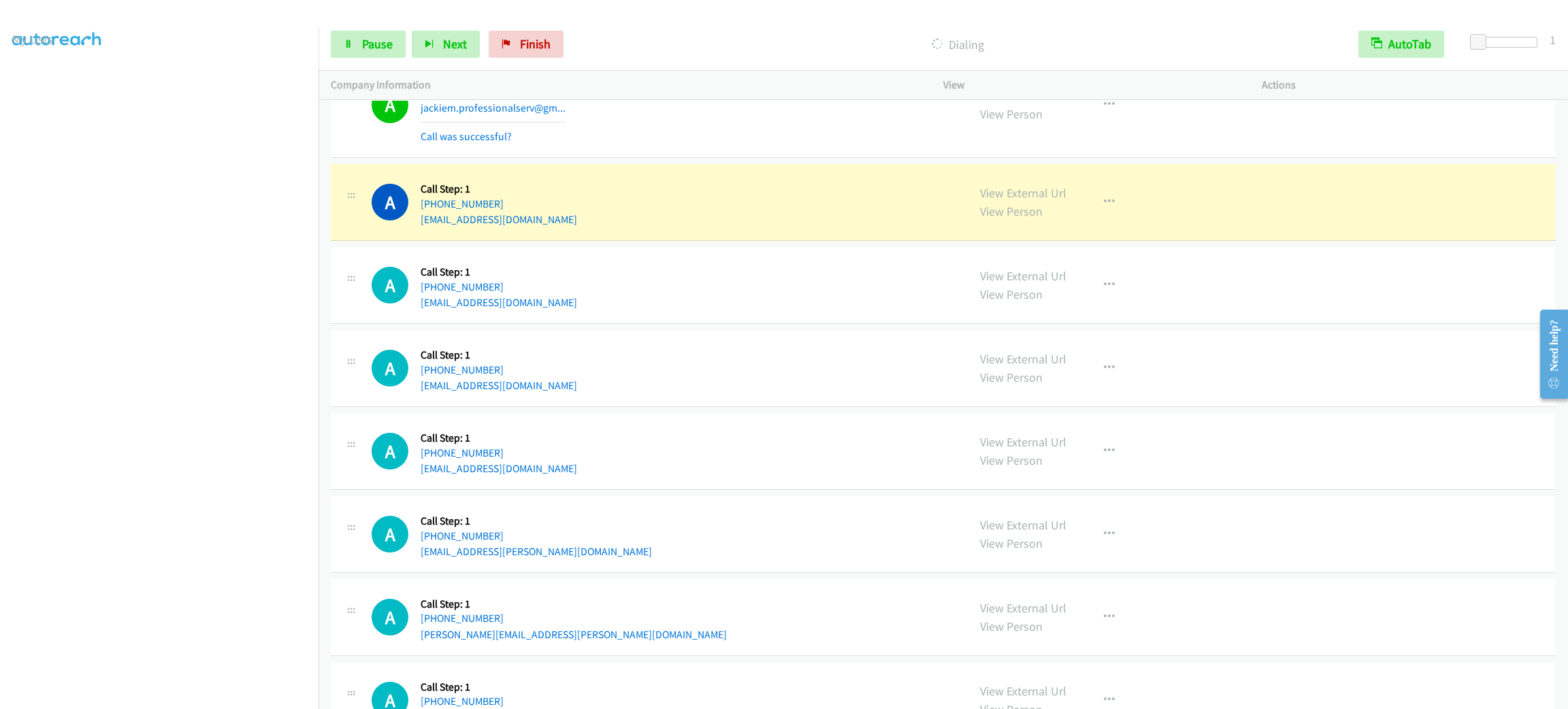
scroll to position [23500, 0]
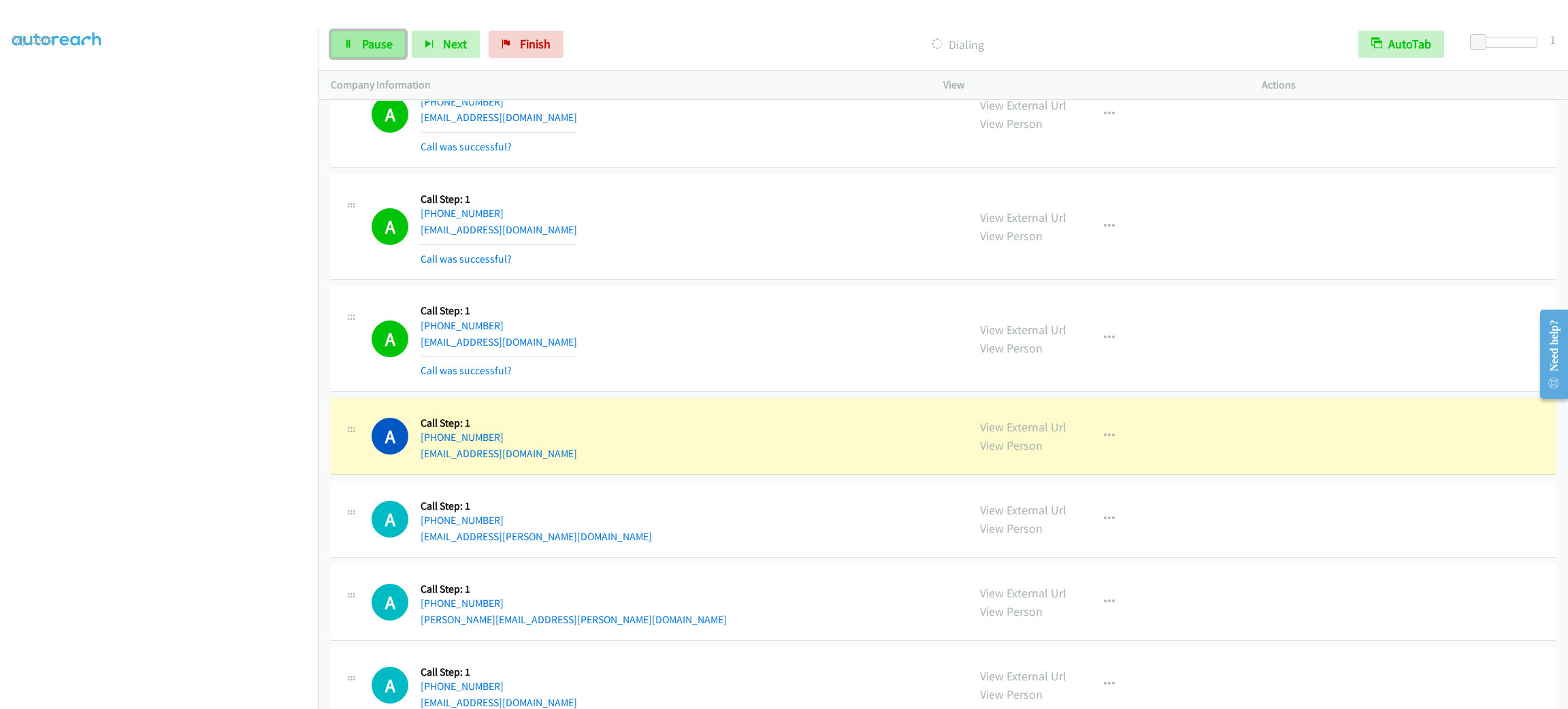
click at [379, 48] on span "Pause" at bounding box center [377, 44] width 31 height 16
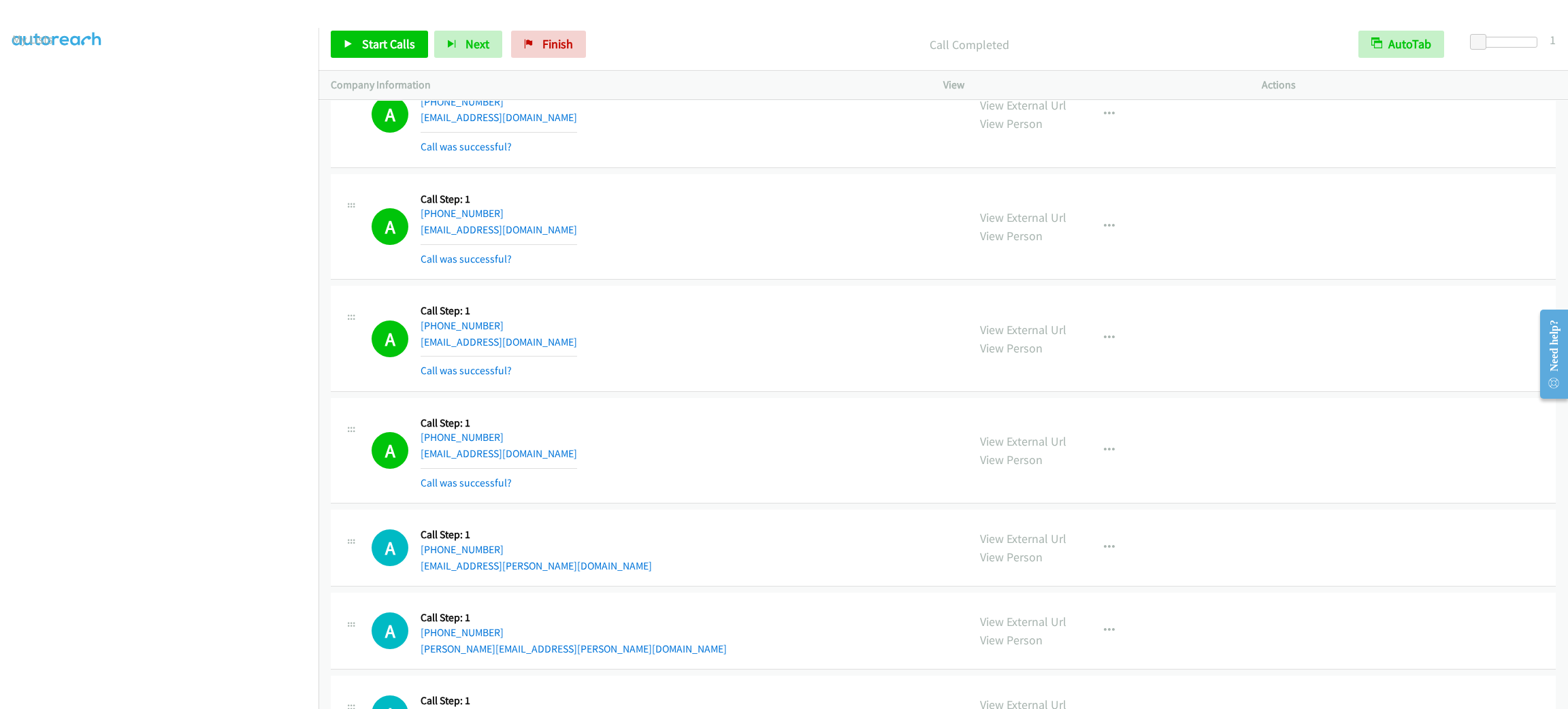
click at [427, 45] on div "Start Calls Pause Next Finish" at bounding box center [461, 44] width 261 height 27
click at [409, 49] on span "Start Calls" at bounding box center [388, 44] width 53 height 16
click at [818, 283] on td "A Callback Scheduled Call Step: 1 America/Los_Angeles +1 323-440-8929 leejoanne…" at bounding box center [943, 227] width 1250 height 112
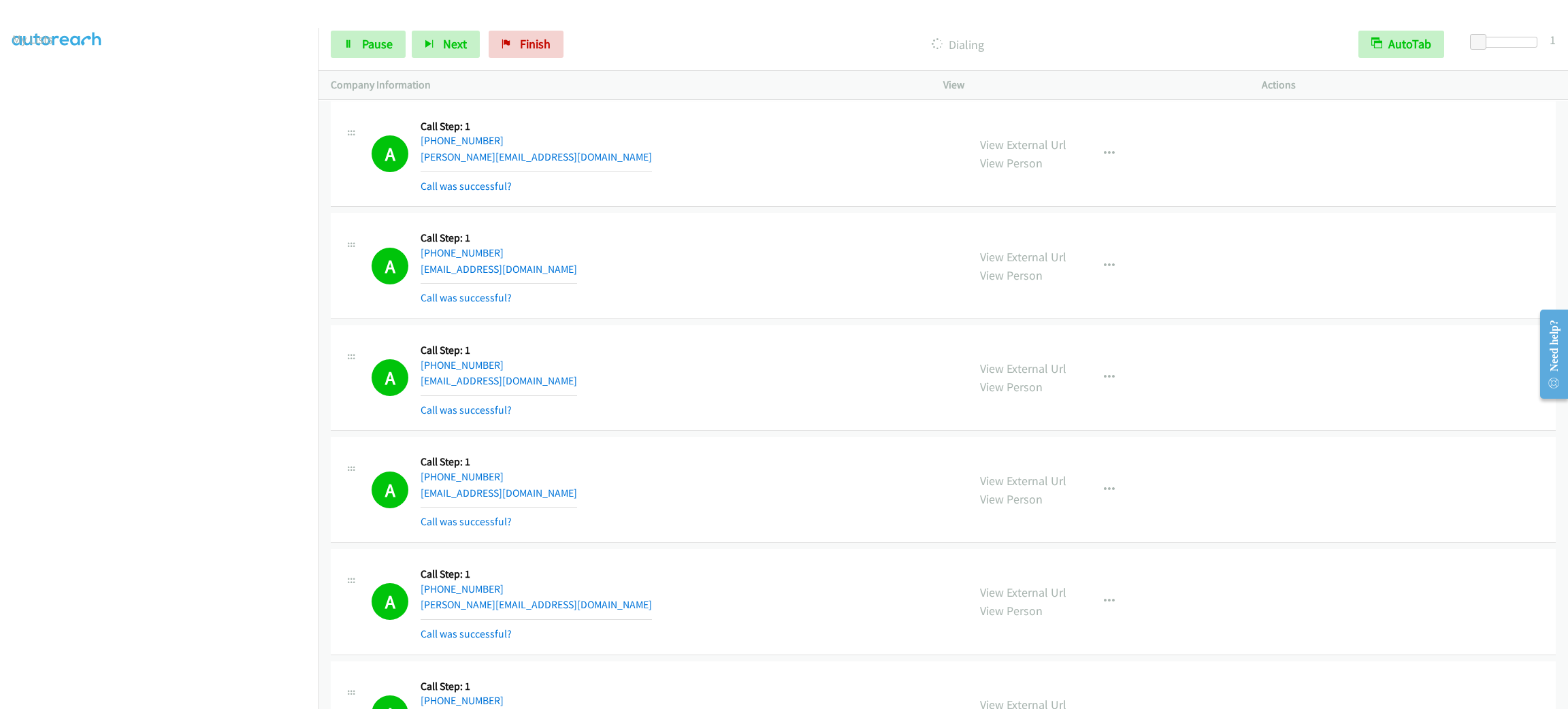
click at [1076, 409] on div "View External Url View Person View External Url Email Schedule/Manage Callback …" at bounding box center [1132, 378] width 330 height 81
click at [1104, 383] on icon "button" at bounding box center [1110, 378] width 11 height 11
click at [1048, 507] on link "Add to do not call list" at bounding box center [1036, 493] width 181 height 27
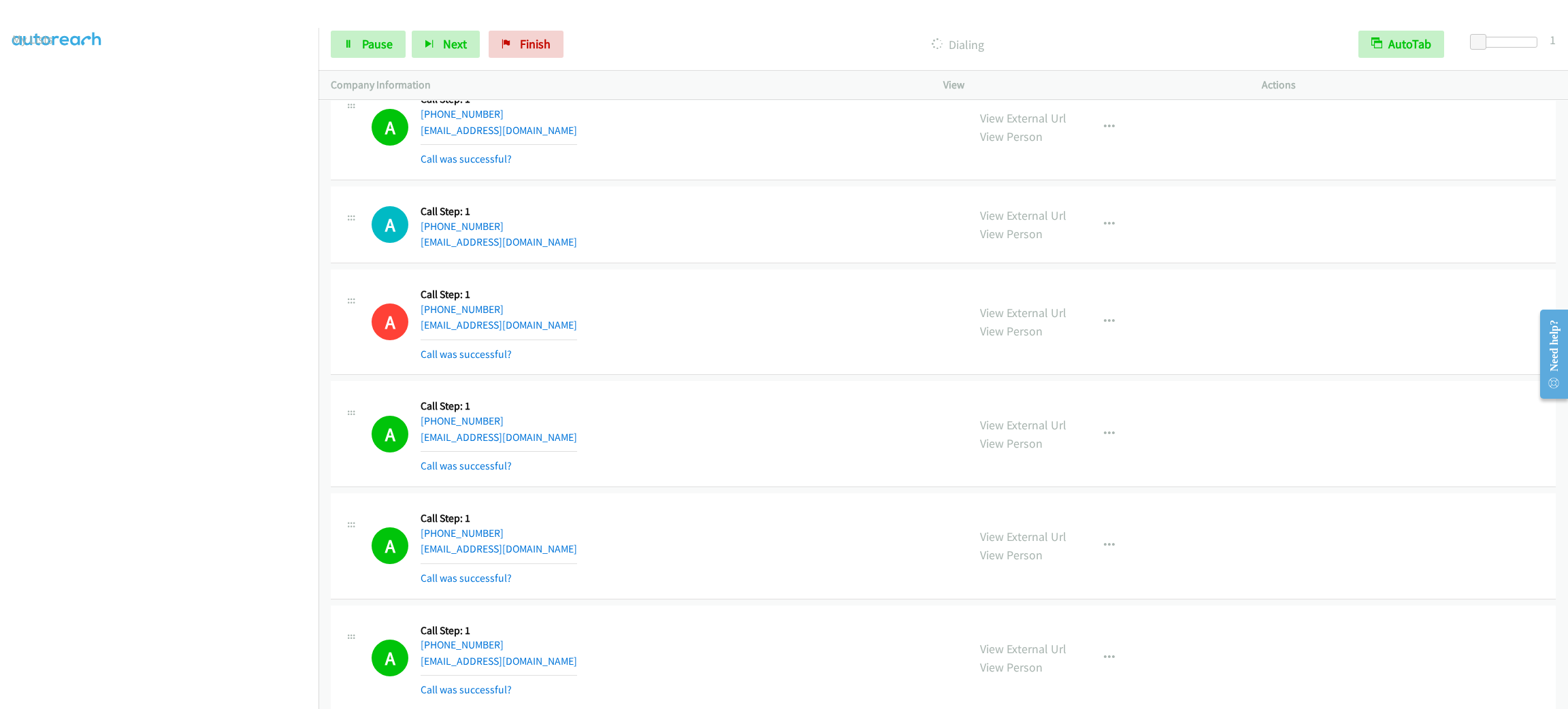
drag, startPoint x: 578, startPoint y: 247, endPoint x: 571, endPoint y: 574, distance: 327.1
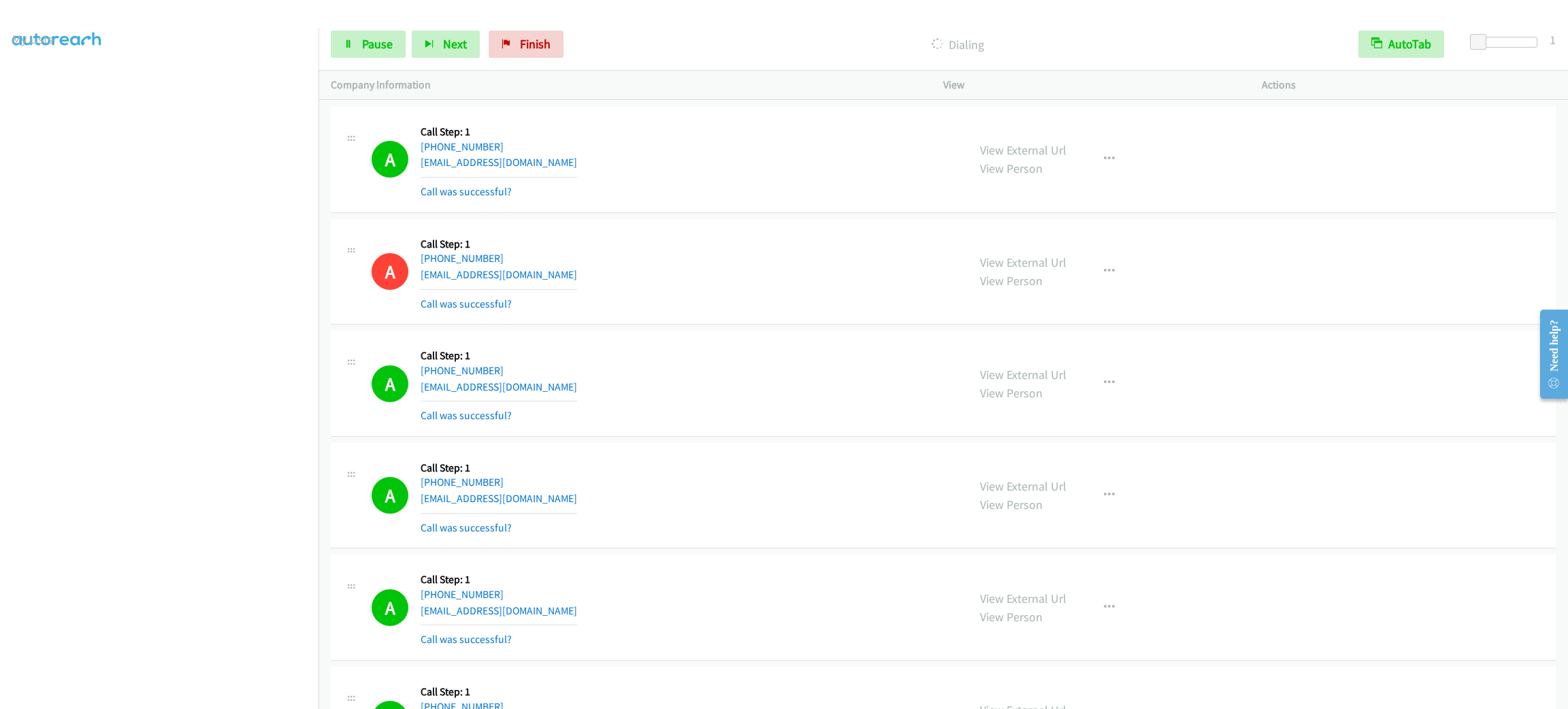
scroll to position [23625, 0]
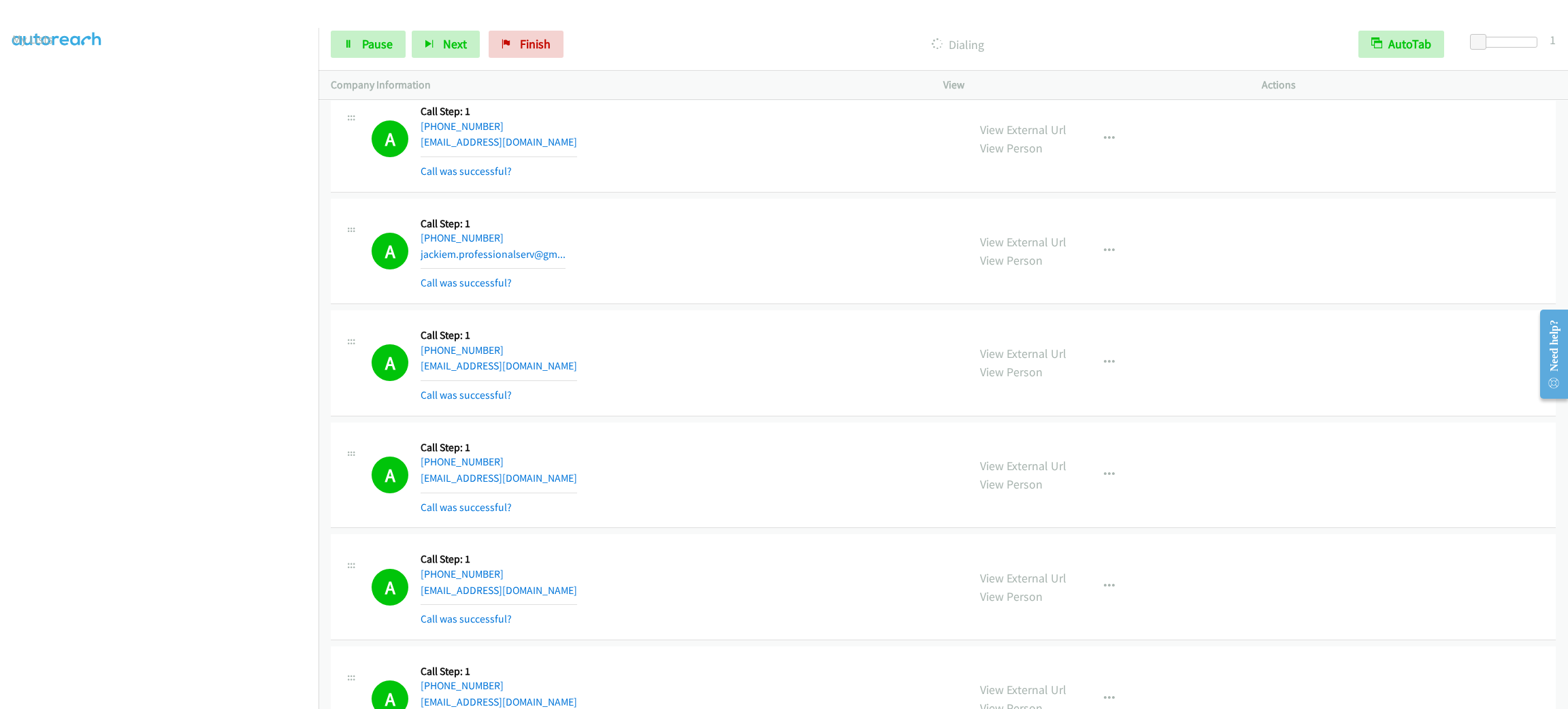
drag, startPoint x: 623, startPoint y: 306, endPoint x: 648, endPoint y: 648, distance: 342.9
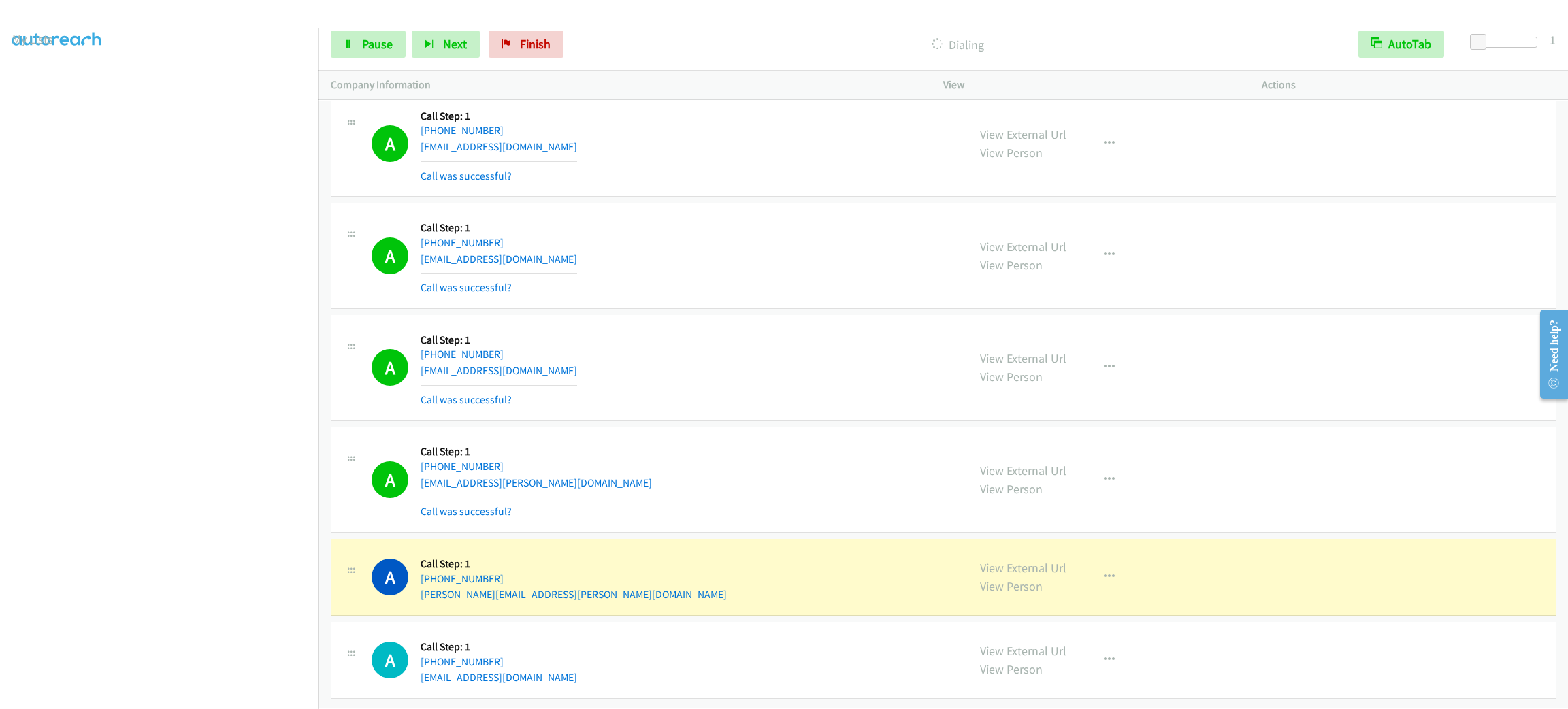
scroll to position [23655, 0]
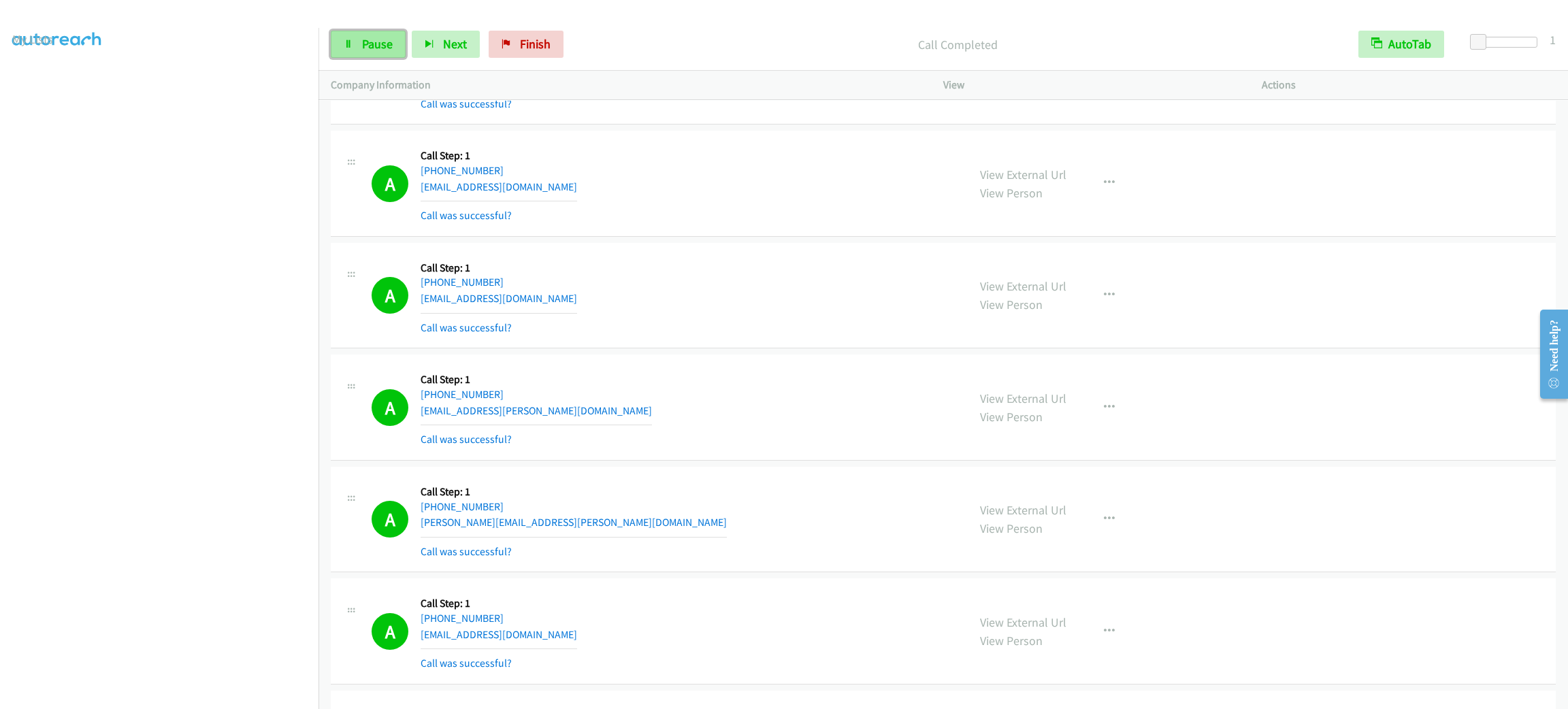
click at [369, 56] on link "Pause" at bounding box center [367, 44] width 74 height 27
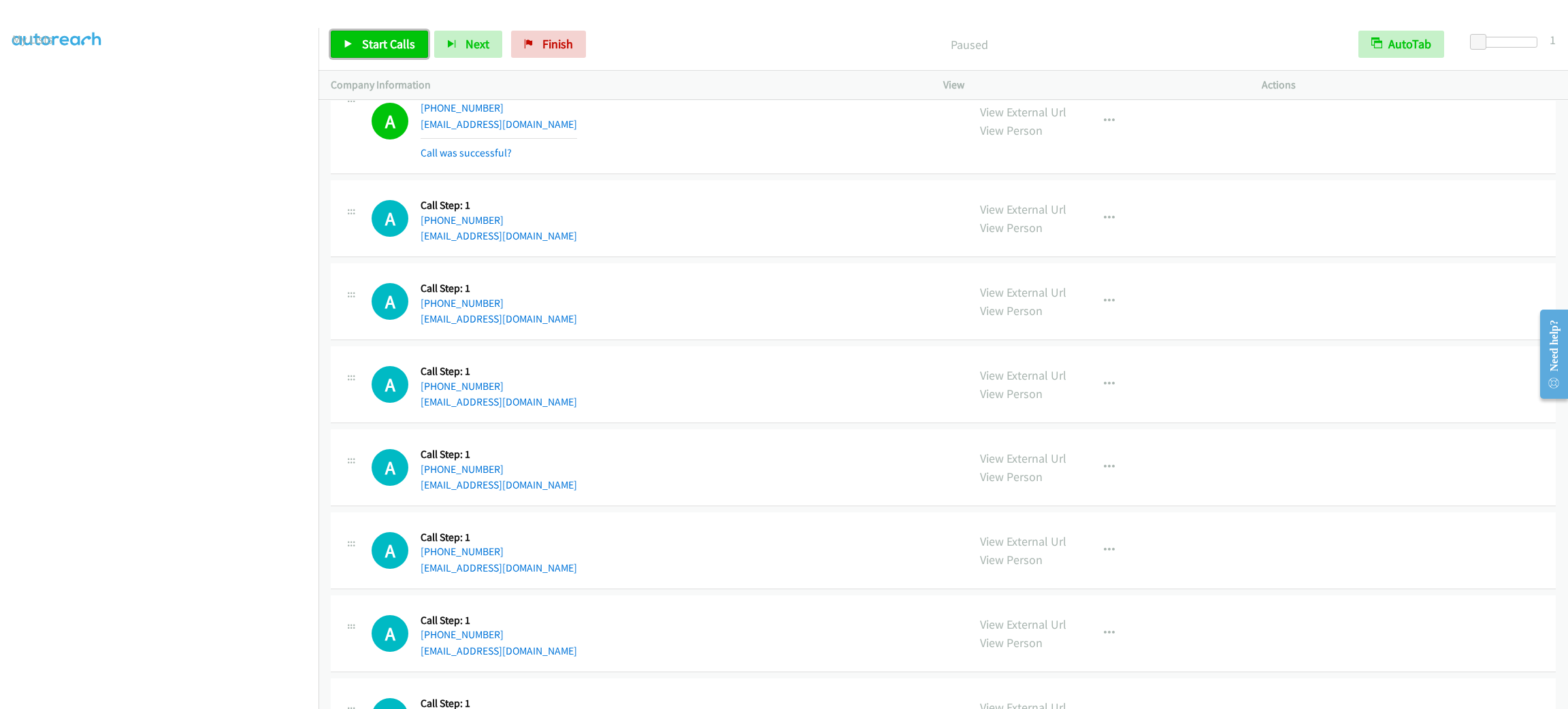
click at [352, 51] on link "Start Calls" at bounding box center [379, 44] width 97 height 27
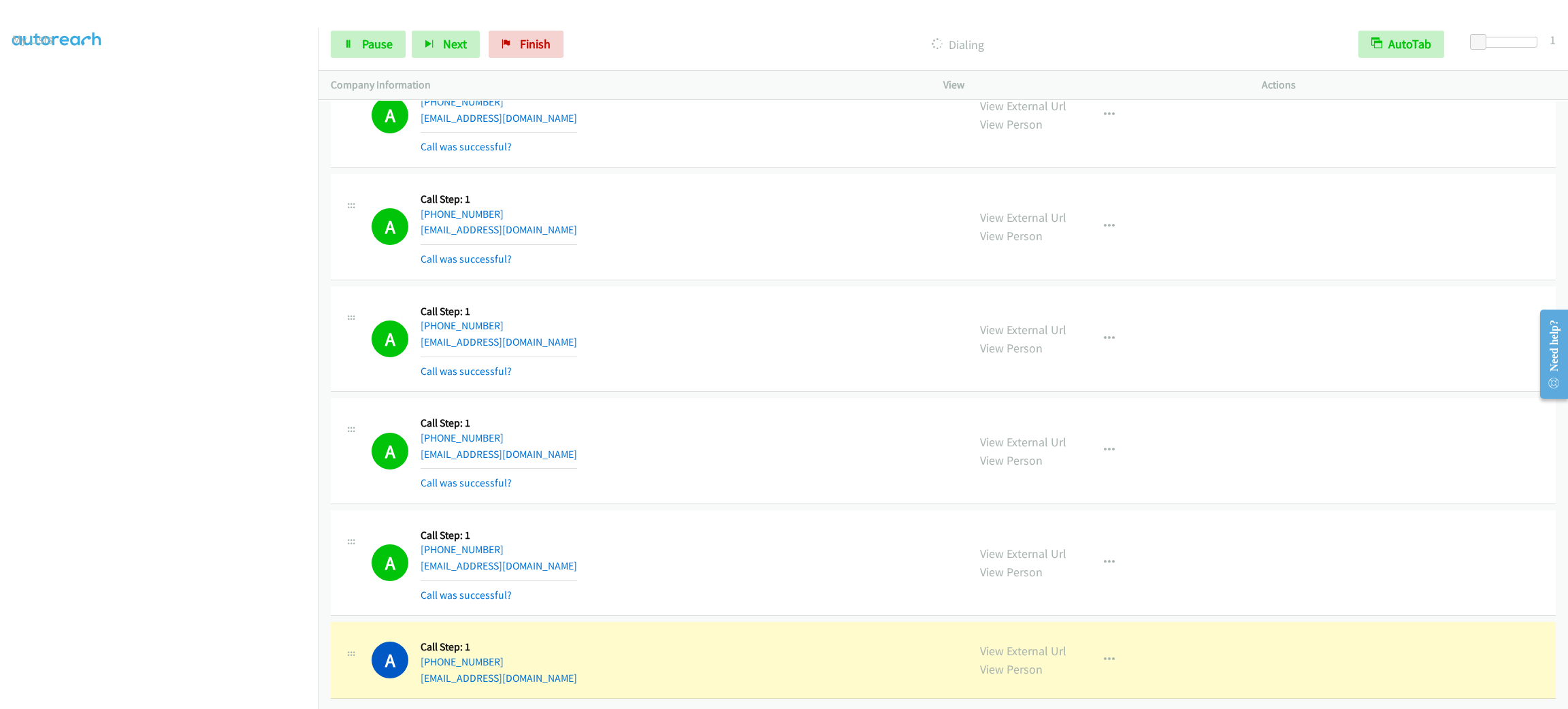
scroll to position [24553, 0]
click at [644, 259] on div "A Callback Scheduled Call Step: 1 America/Chicago +1 334-782-2032 jcmcginty927@…" at bounding box center [943, 227] width 1225 height 106
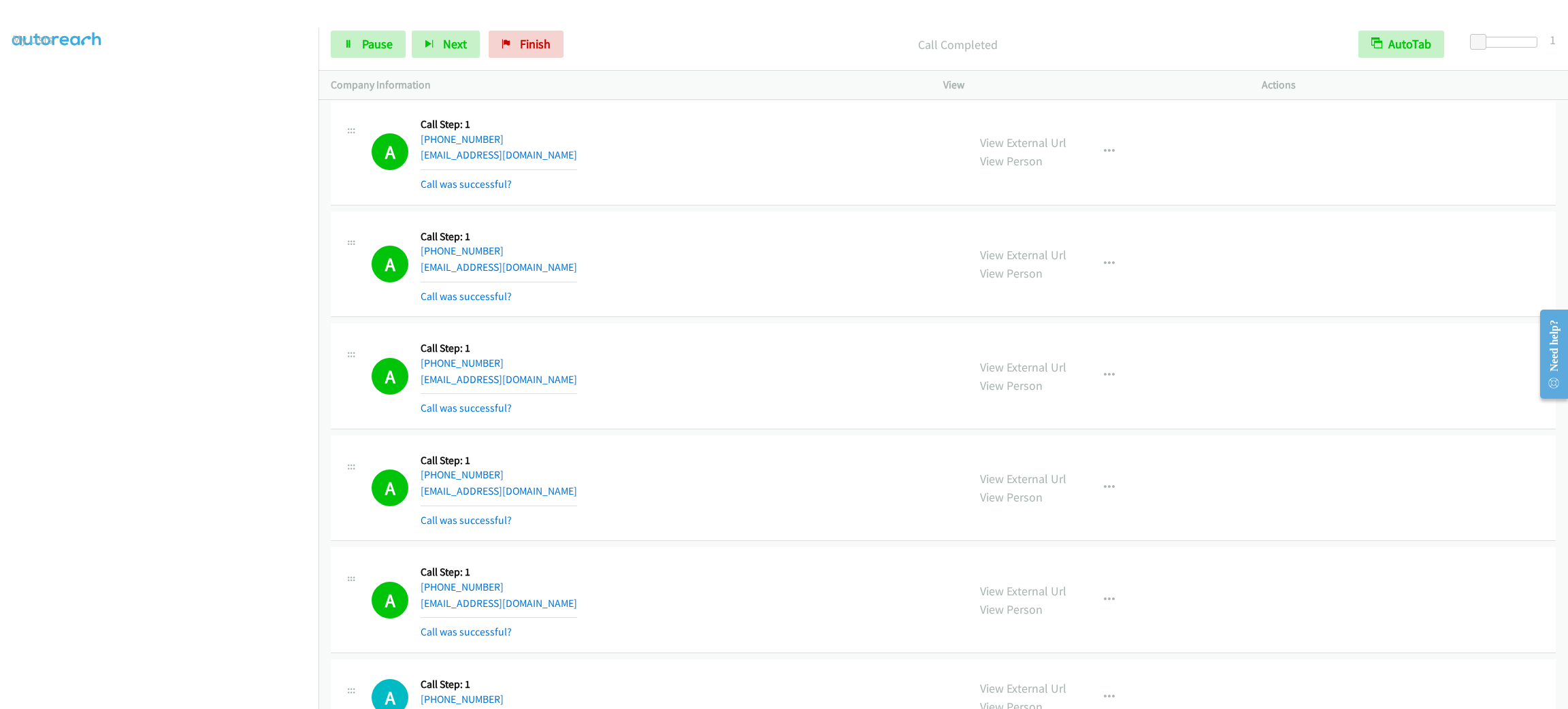
scroll to position [24665, 0]
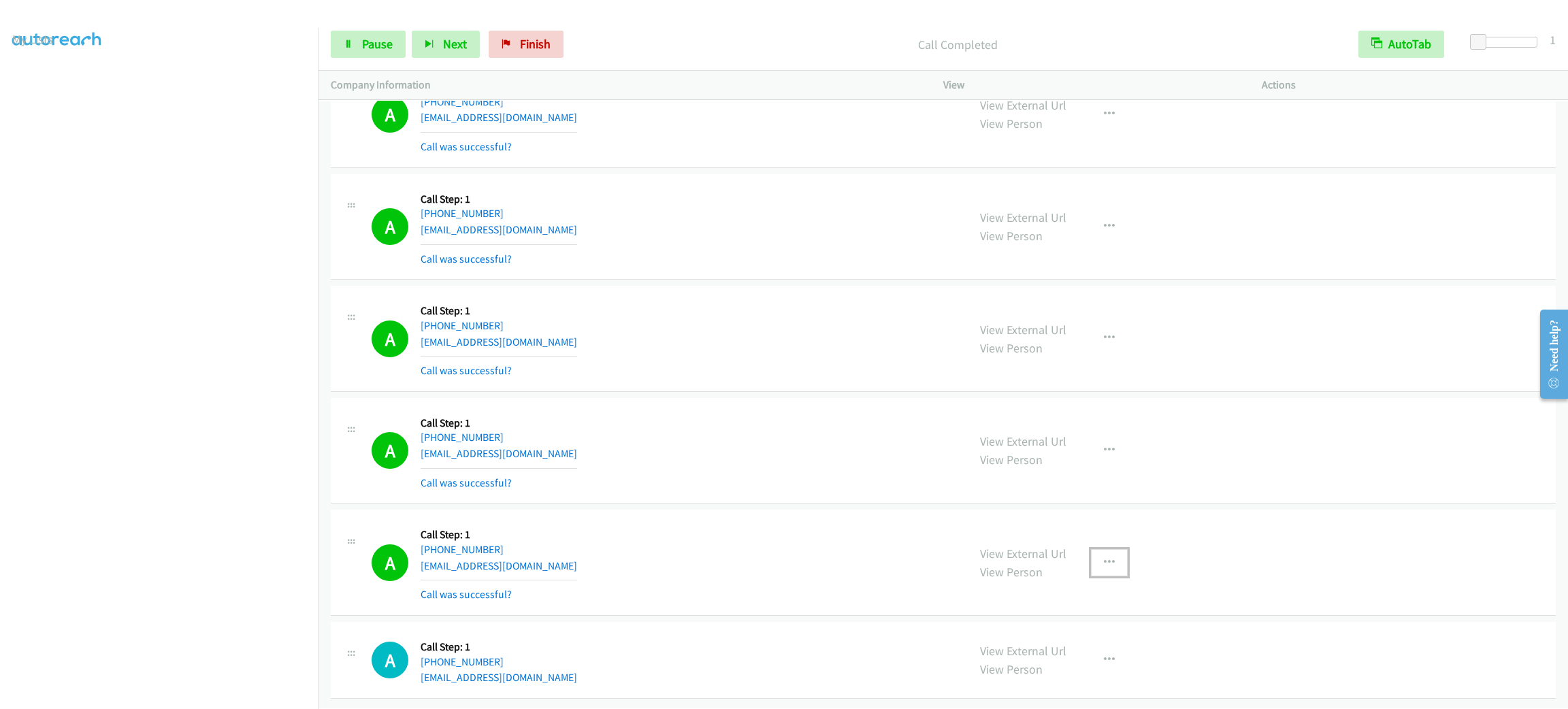
click at [1104, 557] on icon "button" at bounding box center [1110, 563] width 11 height 11
click at [1035, 665] on link "Add to do not call list" at bounding box center [1036, 678] width 181 height 27
click at [386, 40] on span "Pause" at bounding box center [377, 44] width 31 height 16
click at [386, 40] on span "Start Calls" at bounding box center [388, 44] width 53 height 16
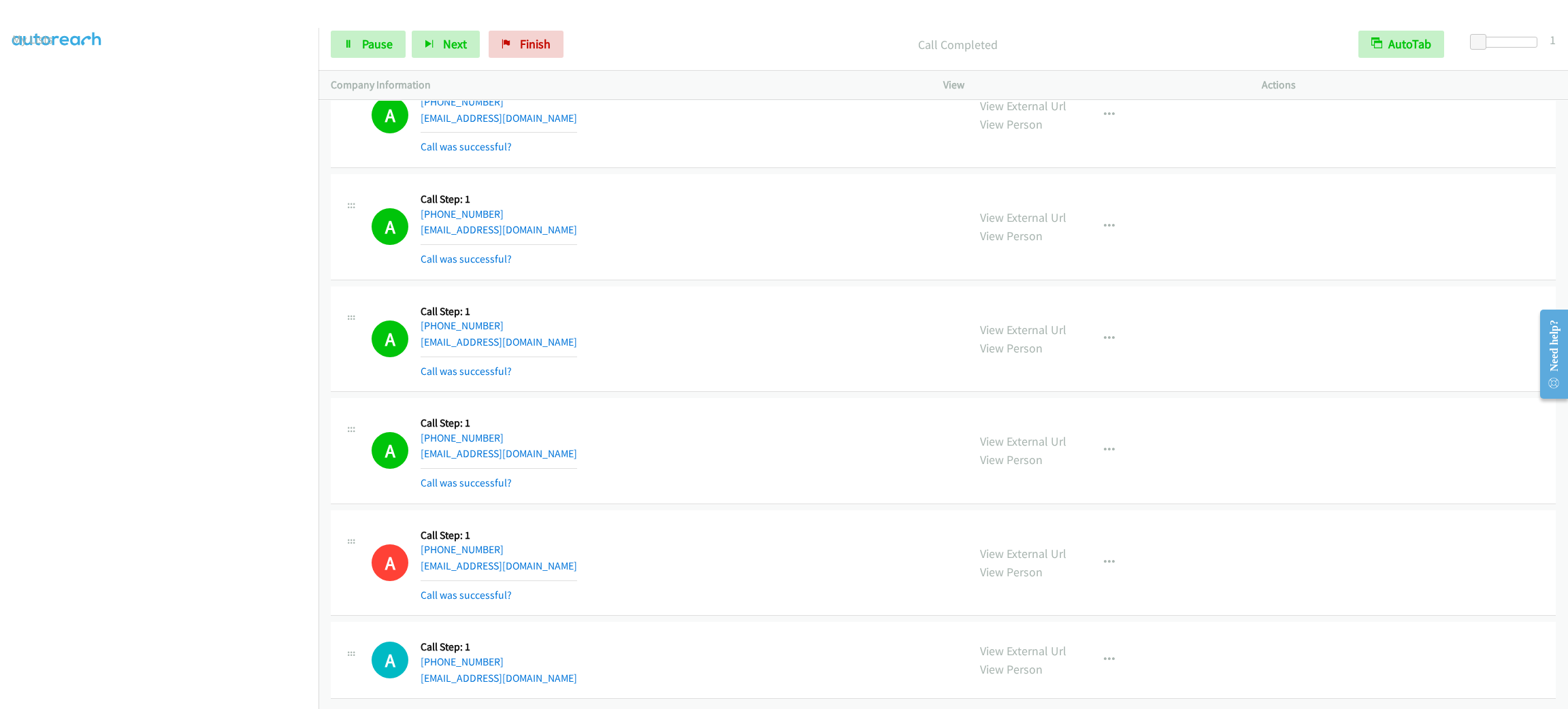
scroll to position [24869, 0]
drag, startPoint x: 793, startPoint y: 188, endPoint x: 681, endPoint y: 173, distance: 113.0
click at [681, 187] on div "A Callback Scheduled Call Step: 1 America/Los_Angeles +1 909-560-1216 krburton1…" at bounding box center [663, 227] width 584 height 81
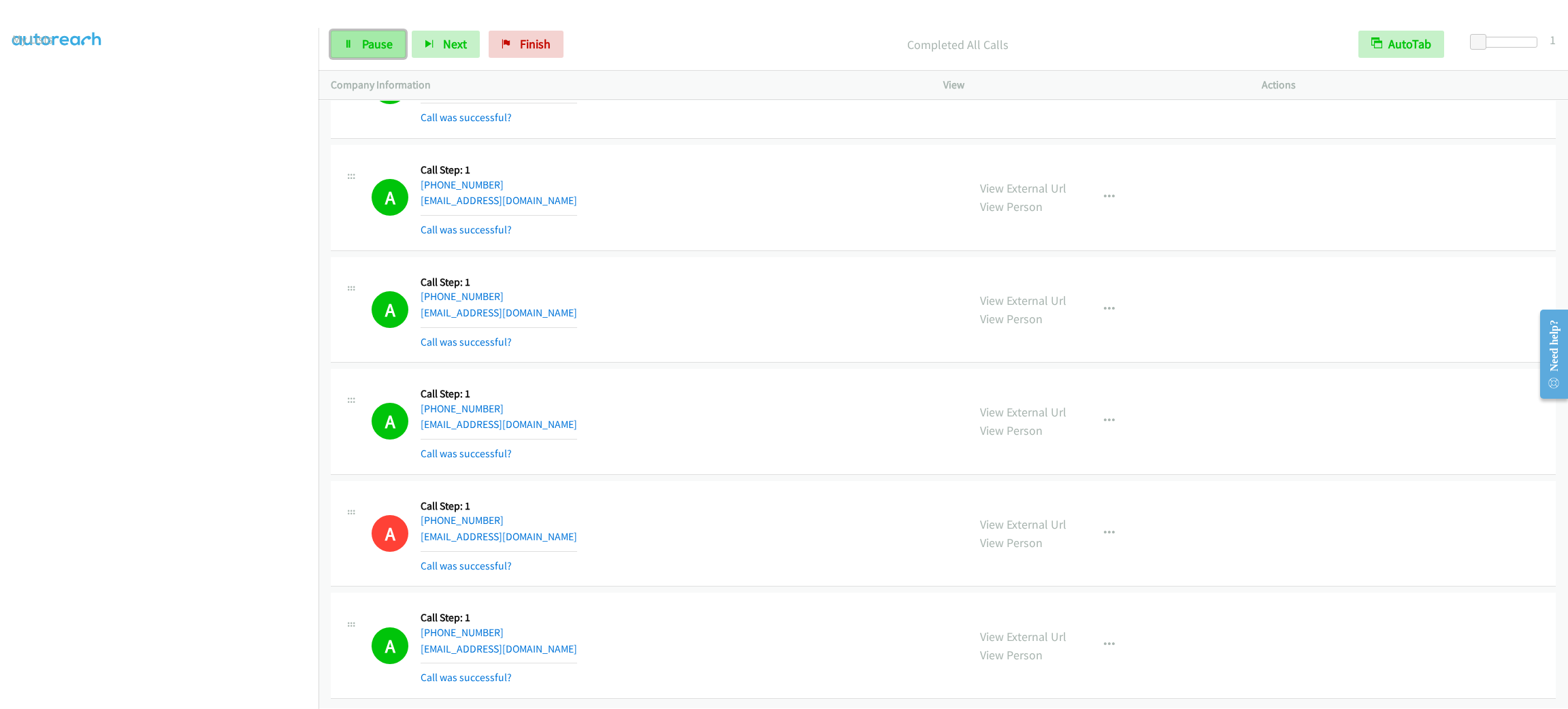
click at [351, 37] on link "Pause" at bounding box center [367, 44] width 74 height 27
click at [354, 35] on link "Start Calls" at bounding box center [379, 44] width 97 height 27
click at [46, 82] on link "My Lists" at bounding box center [32, 83] width 41 height 16
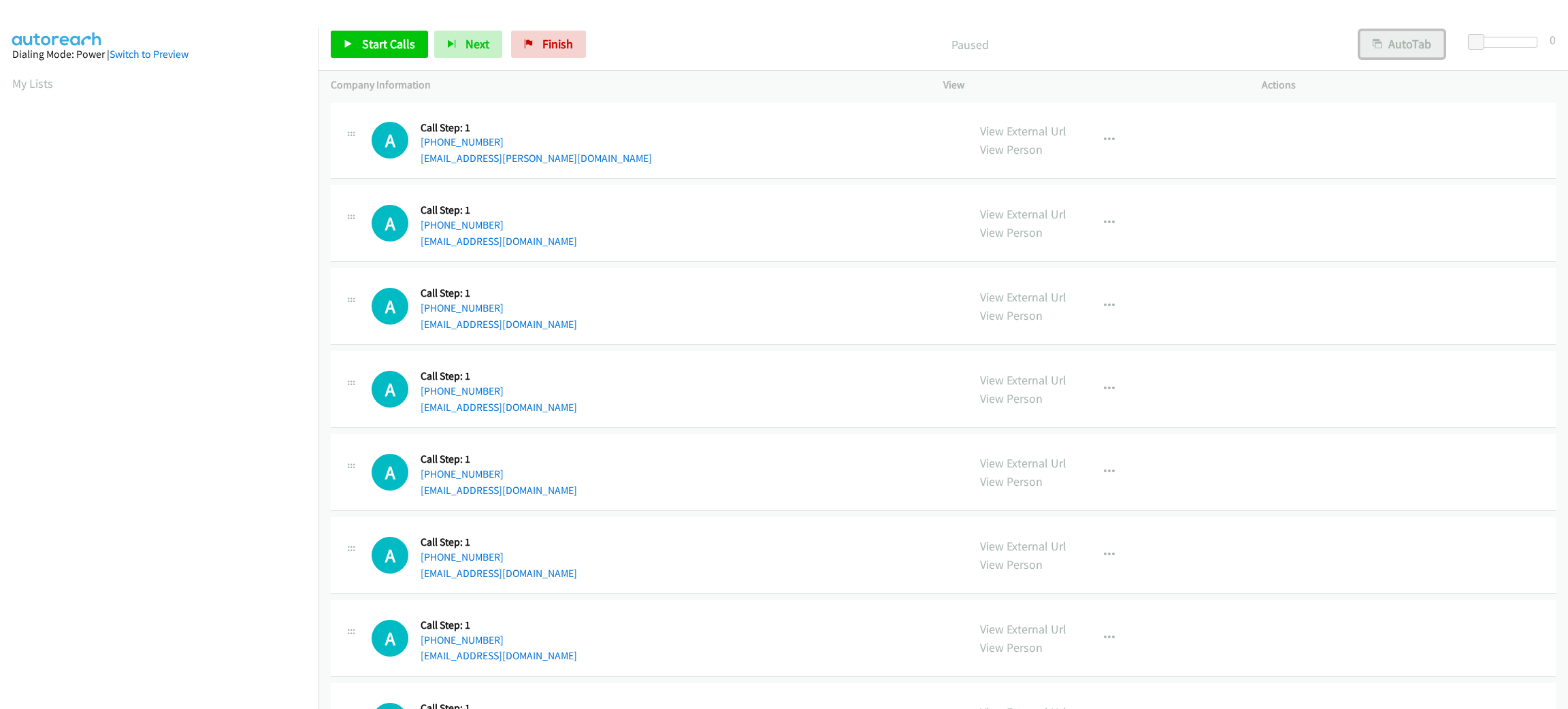
click at [1366, 37] on button "AutoTab" at bounding box center [1402, 44] width 84 height 27
click at [1480, 44] on span at bounding box center [1478, 42] width 17 height 17
click at [399, 44] on span "Start Calls" at bounding box center [388, 44] width 53 height 16
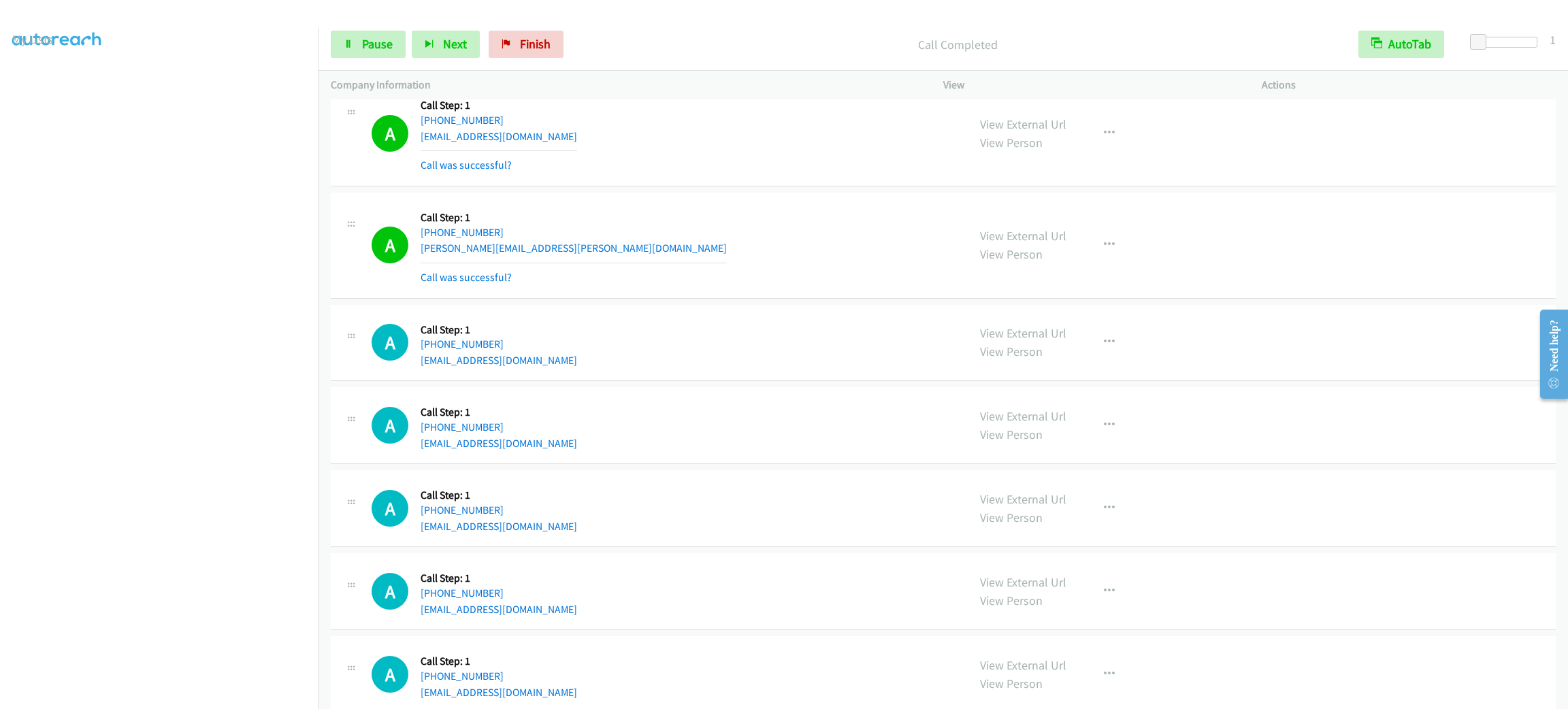
scroll to position [1692, 0]
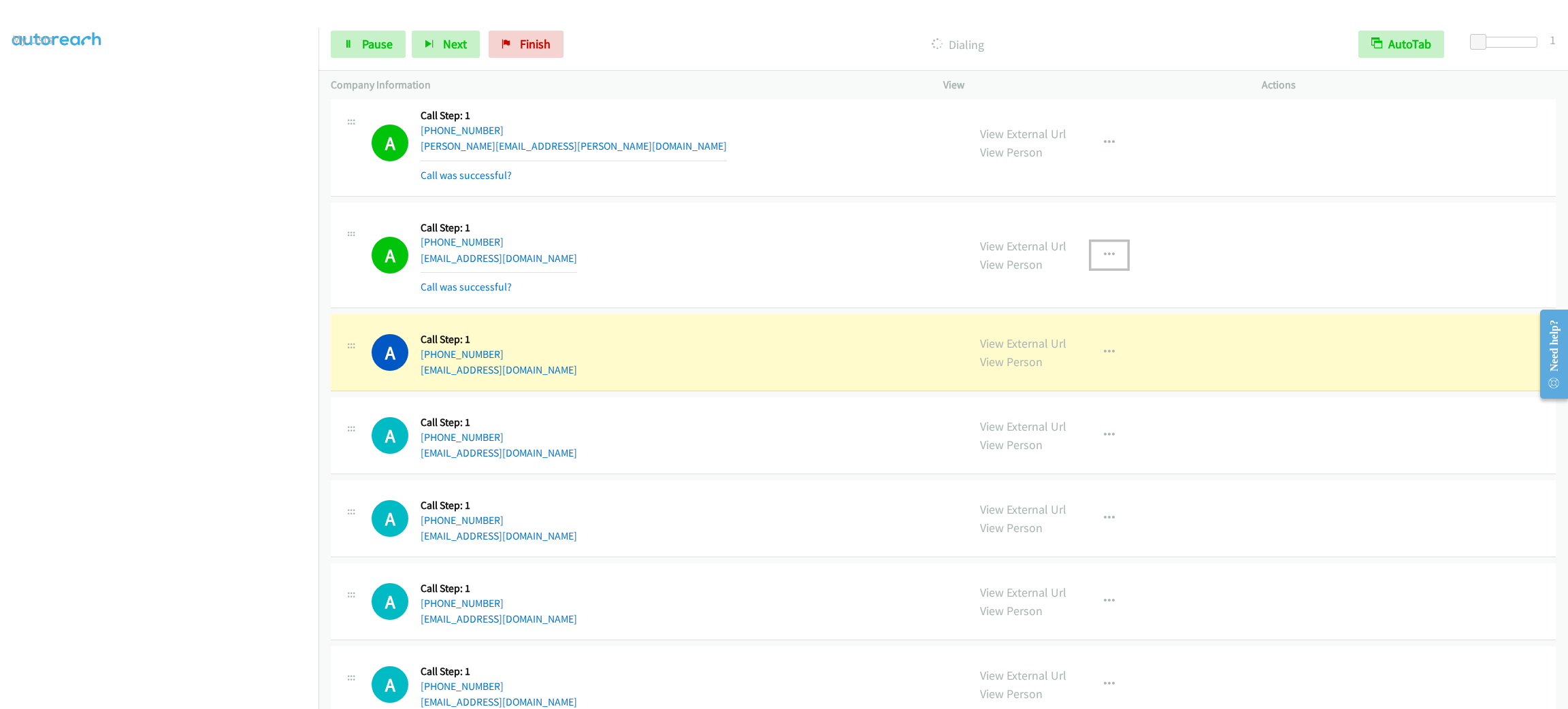
click at [1110, 258] on button "button" at bounding box center [1110, 255] width 37 height 27
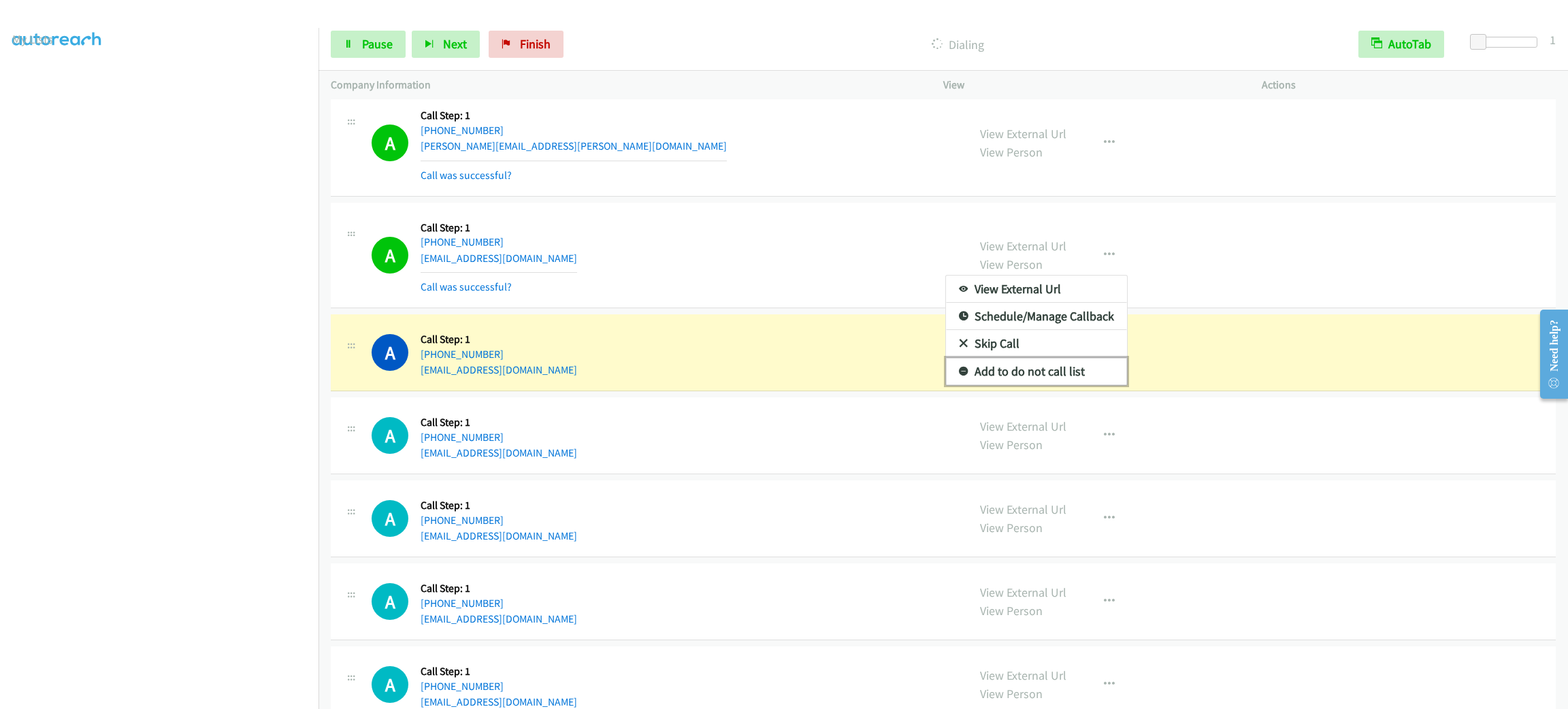
click at [1093, 370] on link "Add to do not call list" at bounding box center [1036, 371] width 181 height 27
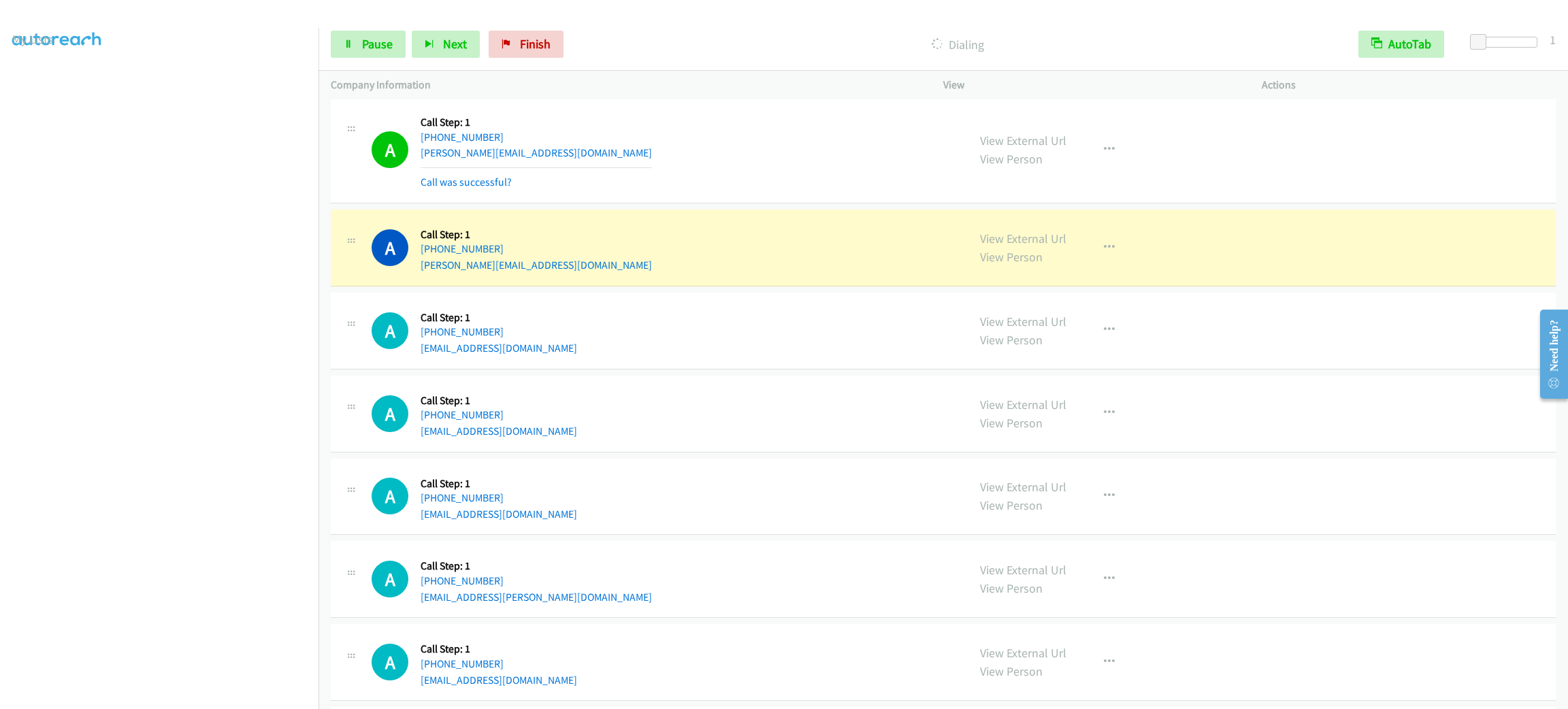
scroll to position [3019, 0]
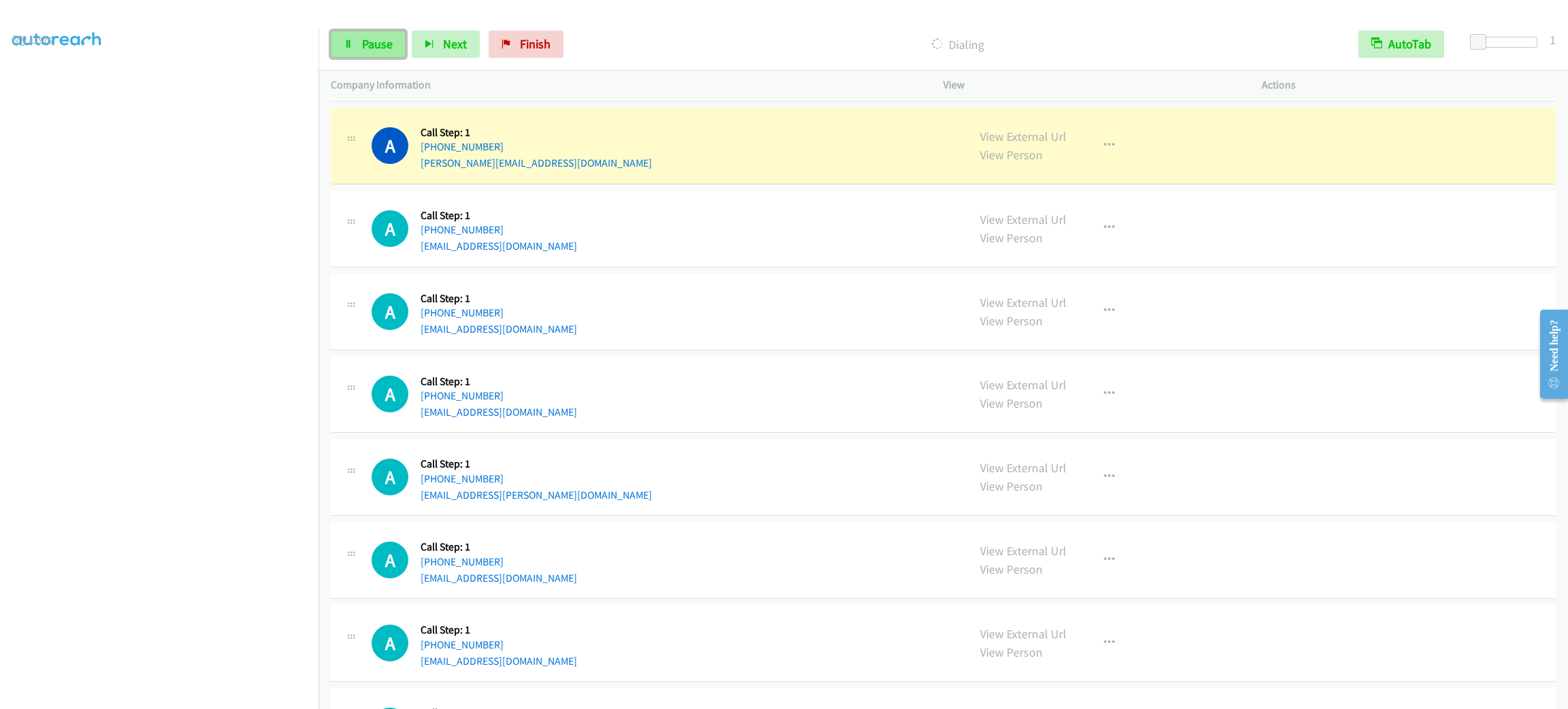
click at [349, 47] on icon at bounding box center [348, 45] width 10 height 10
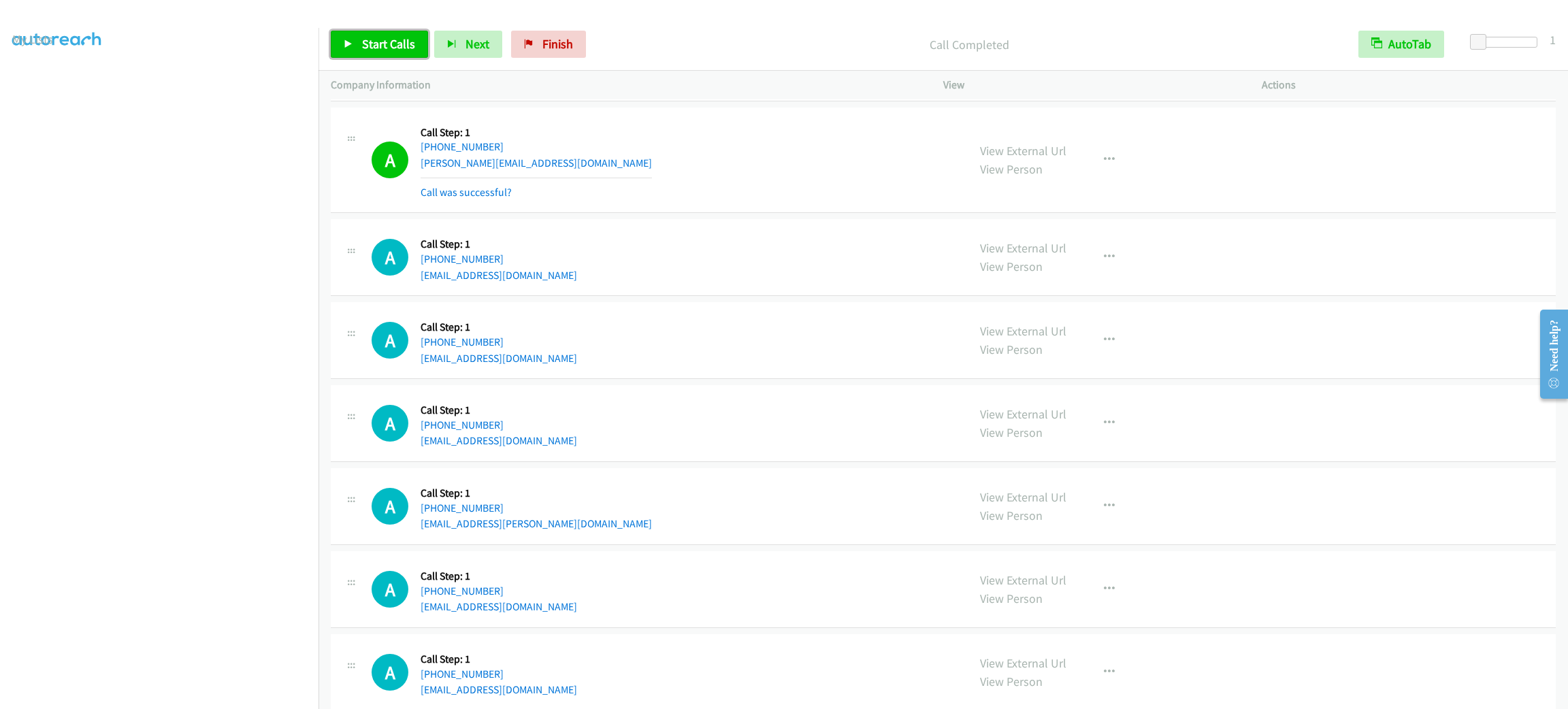
click at [408, 39] on span "Start Calls" at bounding box center [388, 44] width 53 height 16
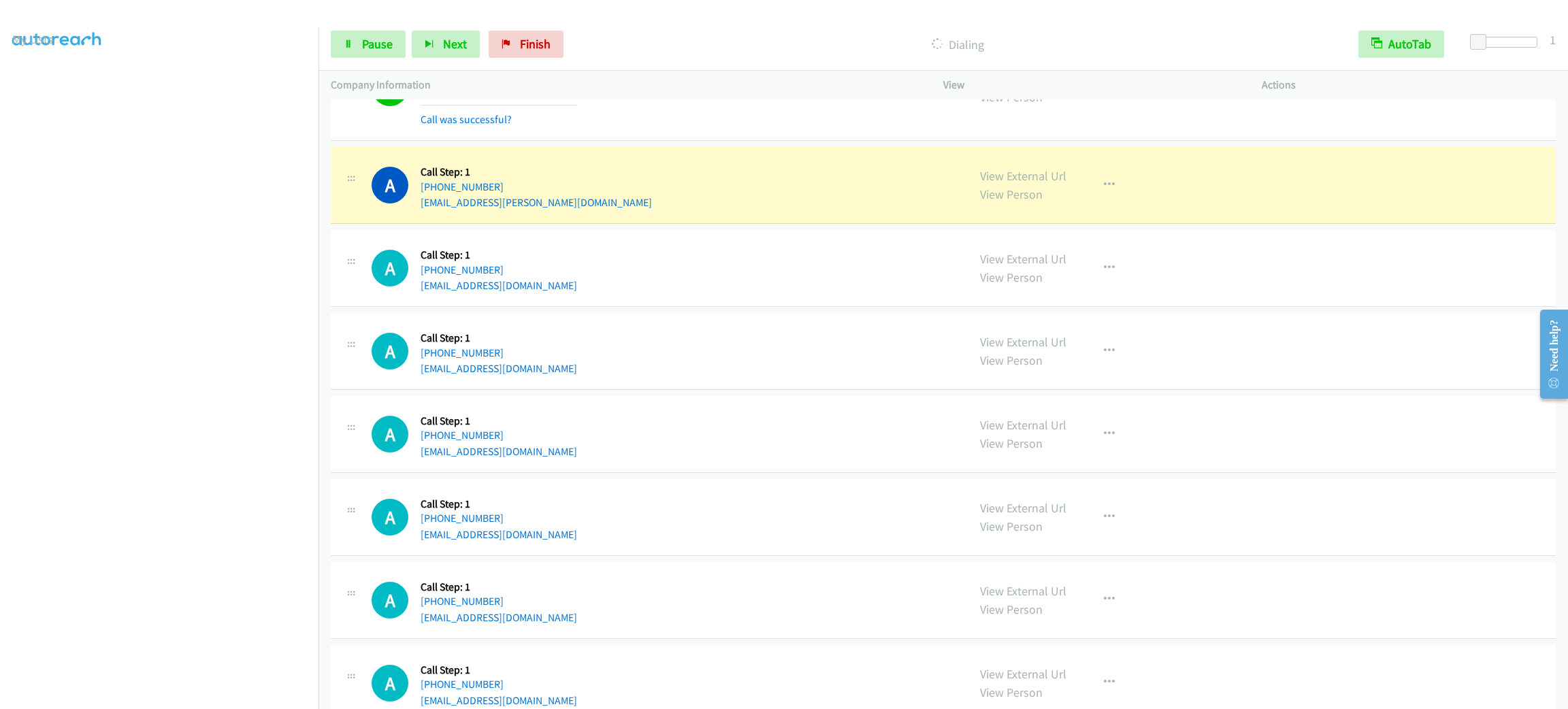
scroll to position [3529, 0]
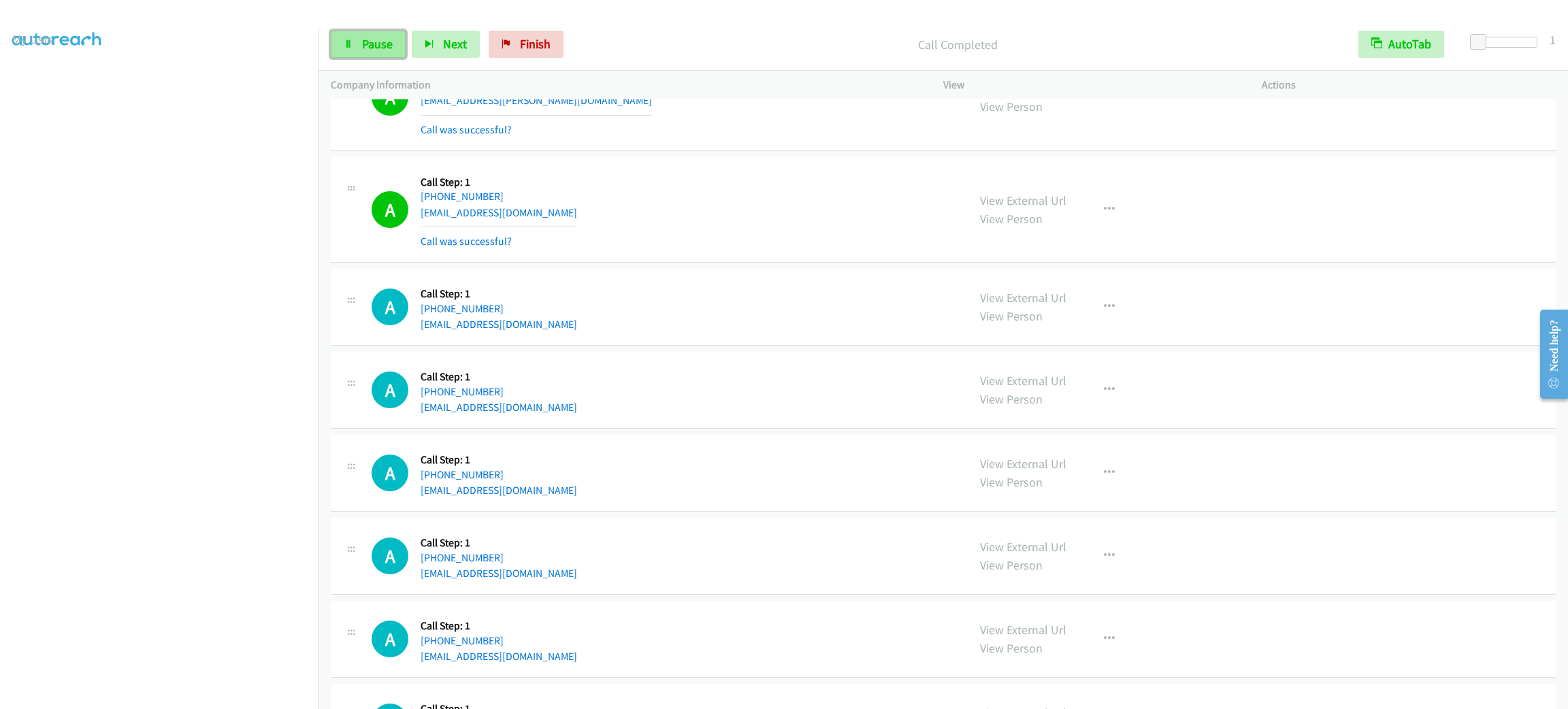
click at [340, 47] on link "Pause" at bounding box center [367, 44] width 74 height 27
click at [349, 43] on icon at bounding box center [348, 45] width 10 height 10
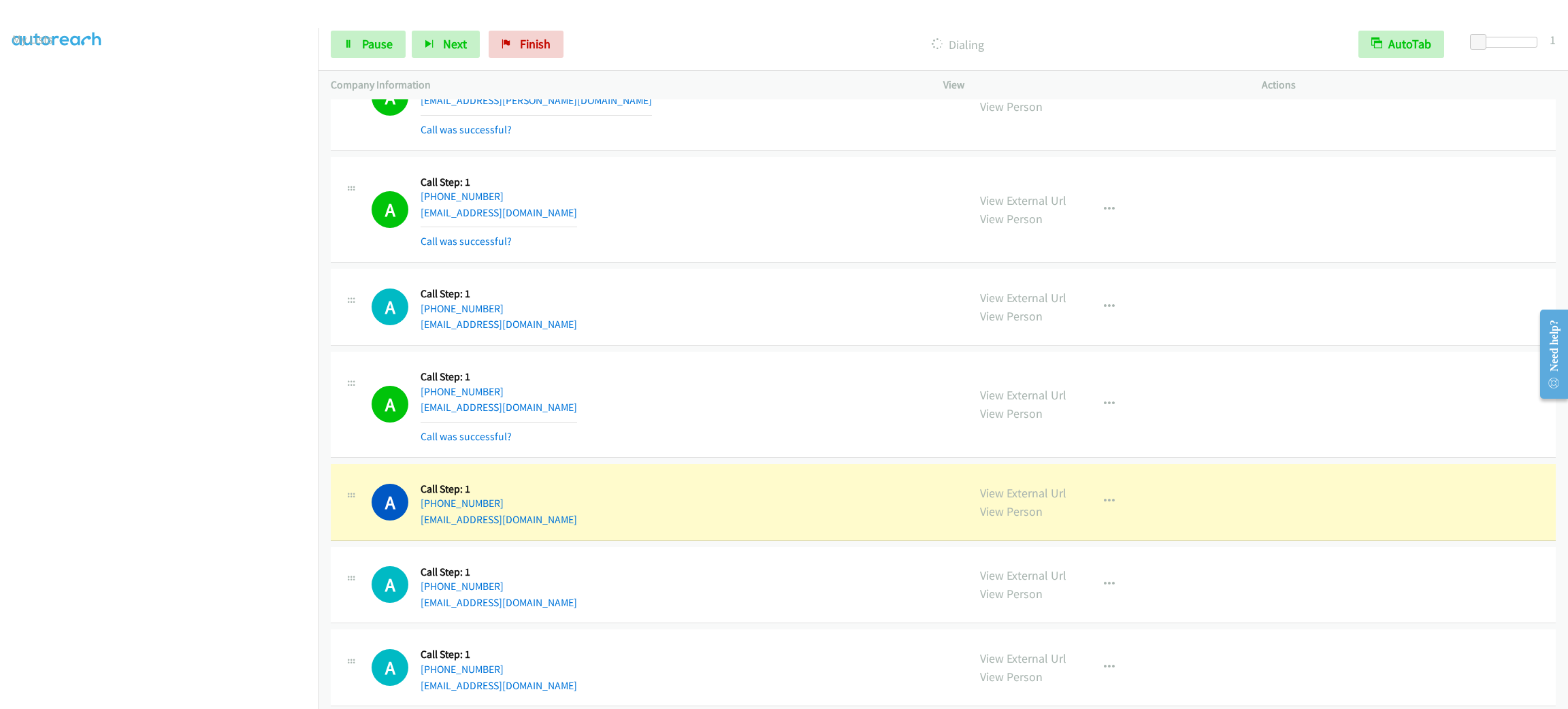
click at [387, 59] on div "Start Calls Pause Next Finish Dialing AutoTab AutoTab 1" at bounding box center [943, 45] width 1250 height 53
click at [386, 47] on span "Pause" at bounding box center [377, 44] width 31 height 16
